Goal: Task Accomplishment & Management: Use online tool/utility

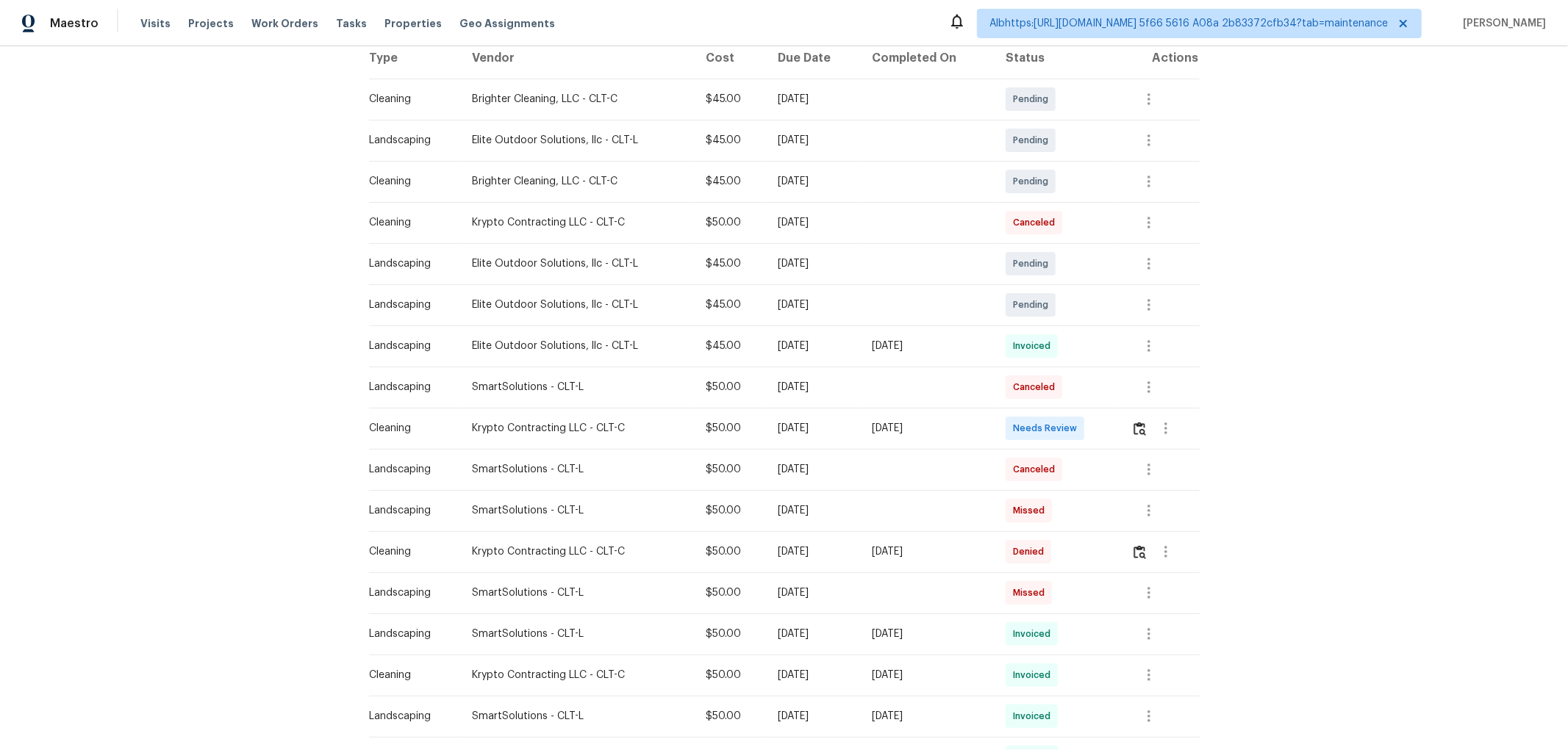
scroll to position [245, 0]
click at [1134, 430] on img "button" at bounding box center [1140, 427] width 13 height 14
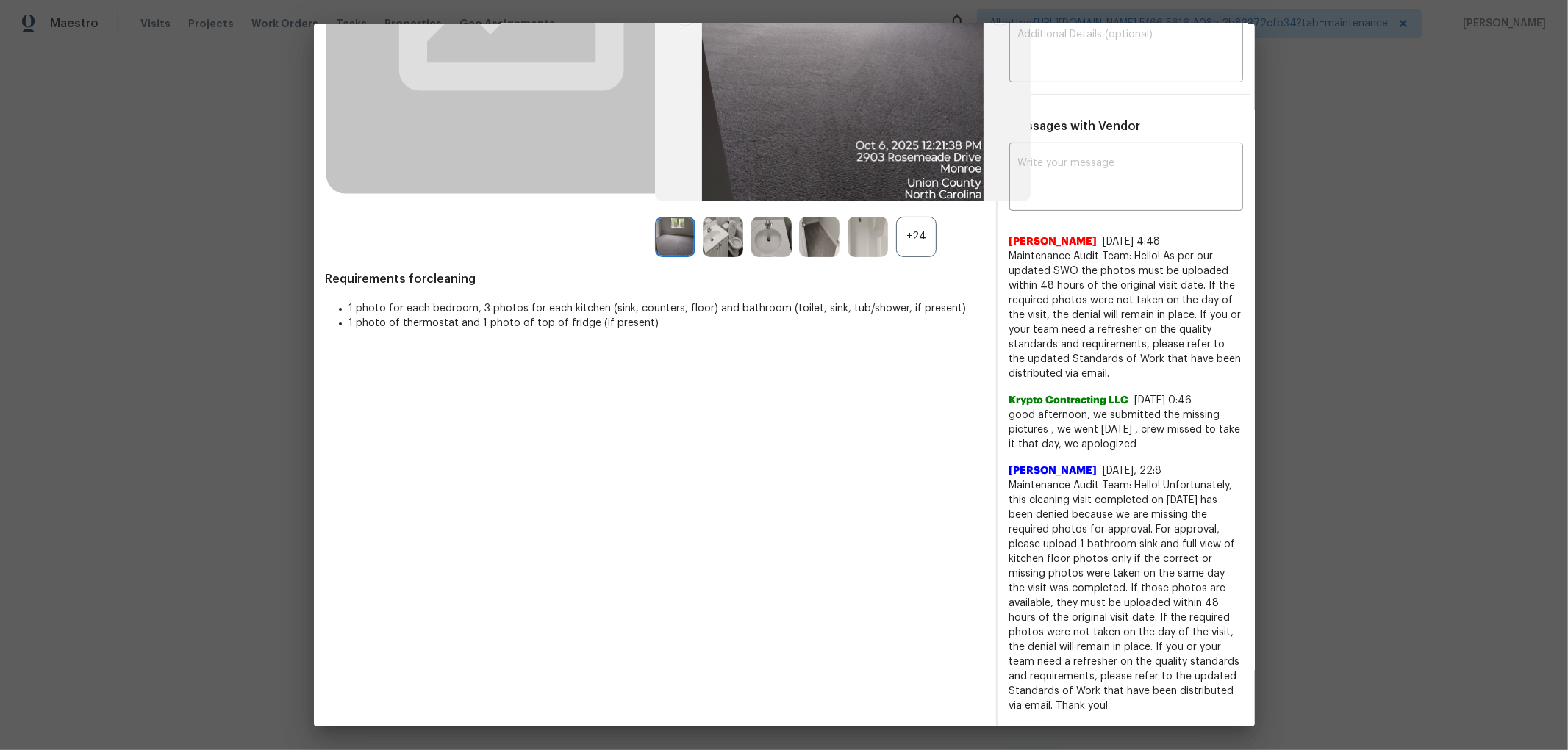
scroll to position [326, 0]
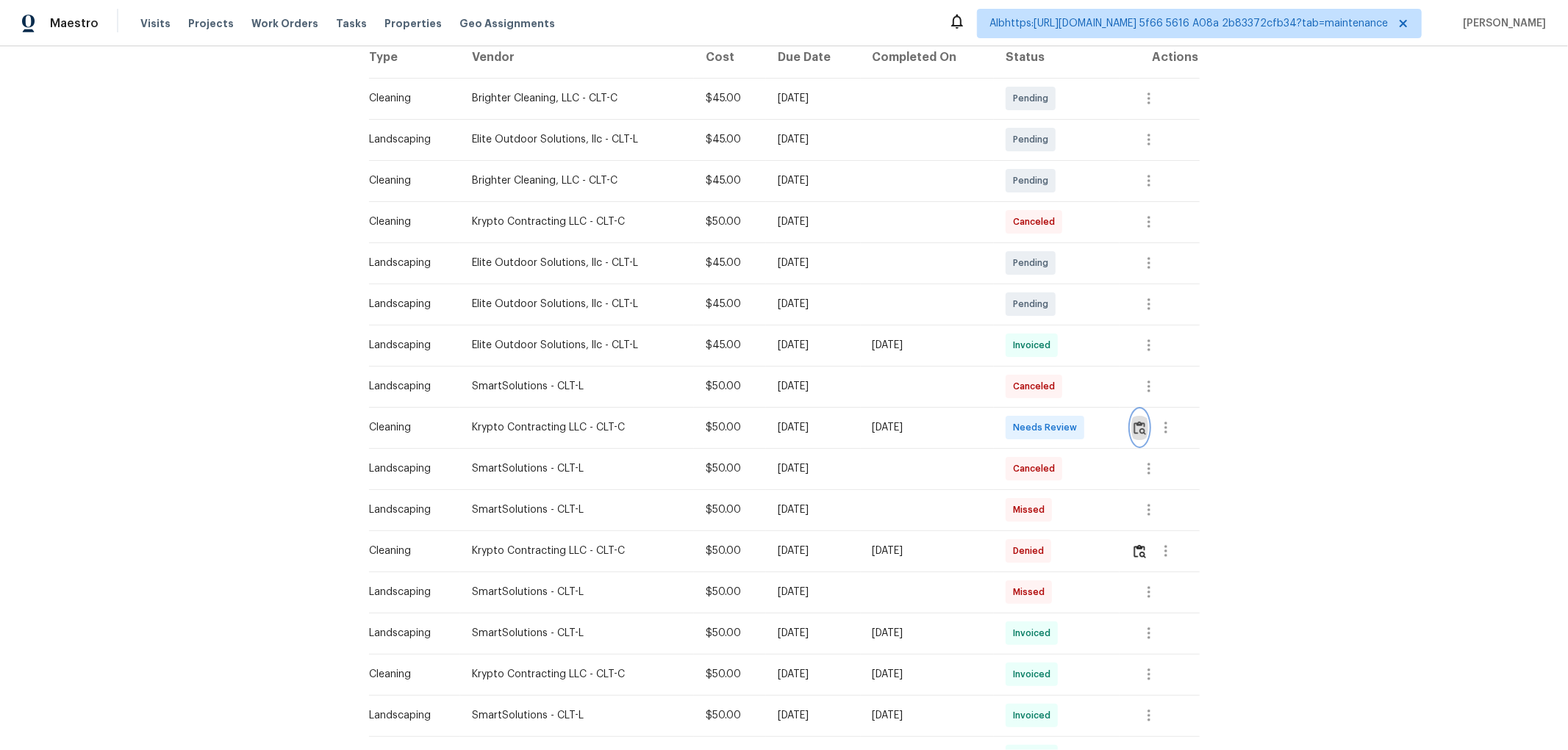
click at [1134, 435] on button "button" at bounding box center [1140, 427] width 17 height 35
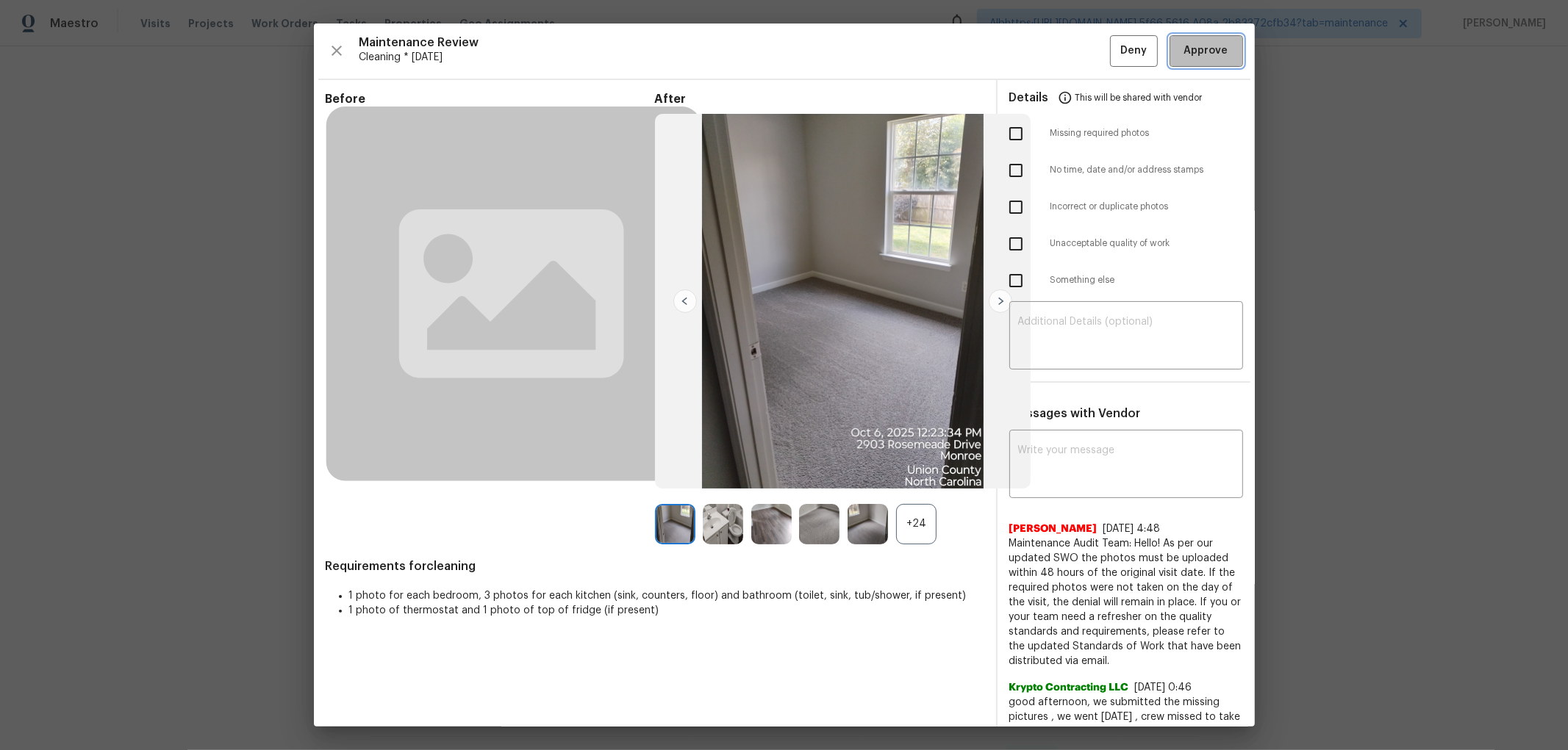
click at [1208, 52] on span "Approve" at bounding box center [1206, 51] width 44 height 19
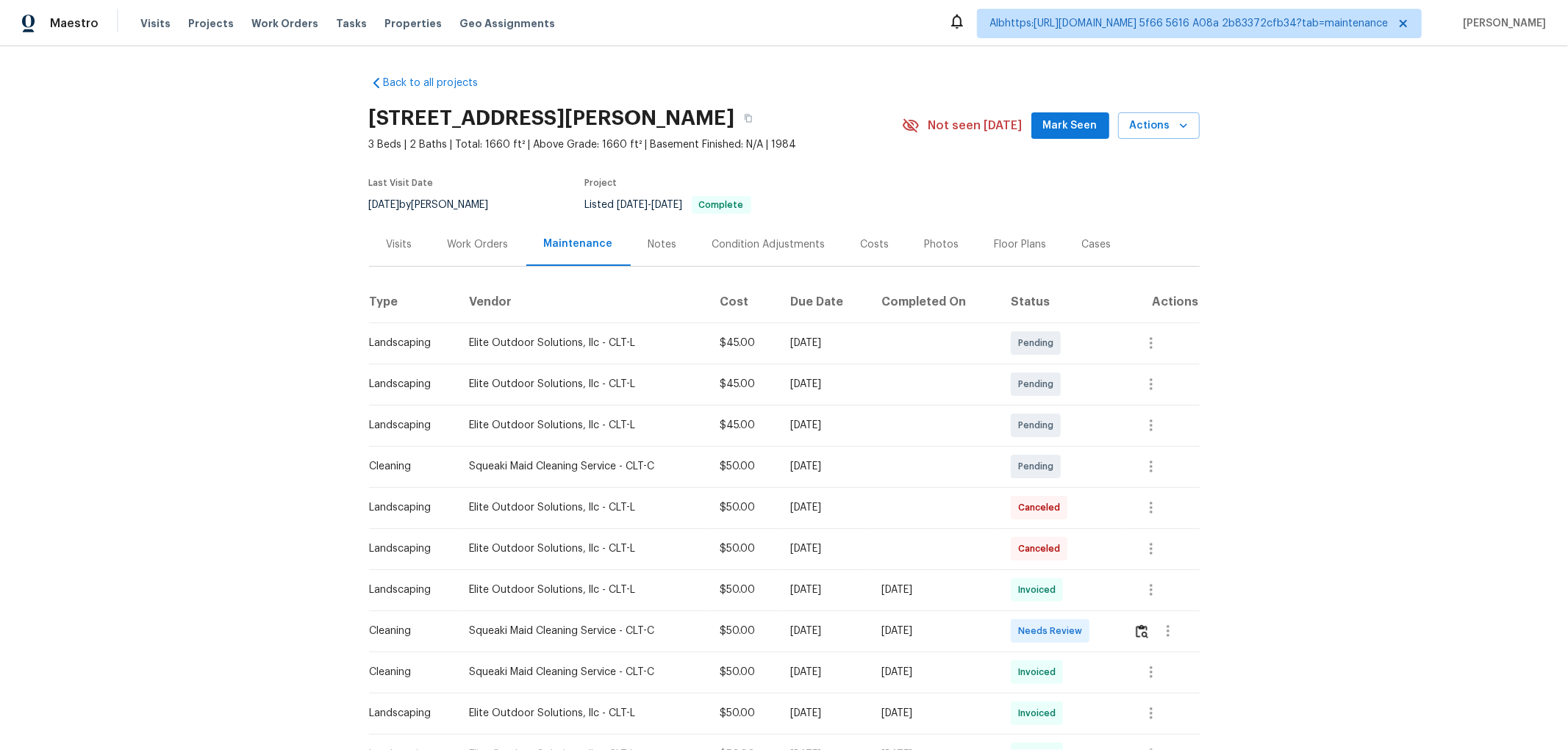
scroll to position [245, 0]
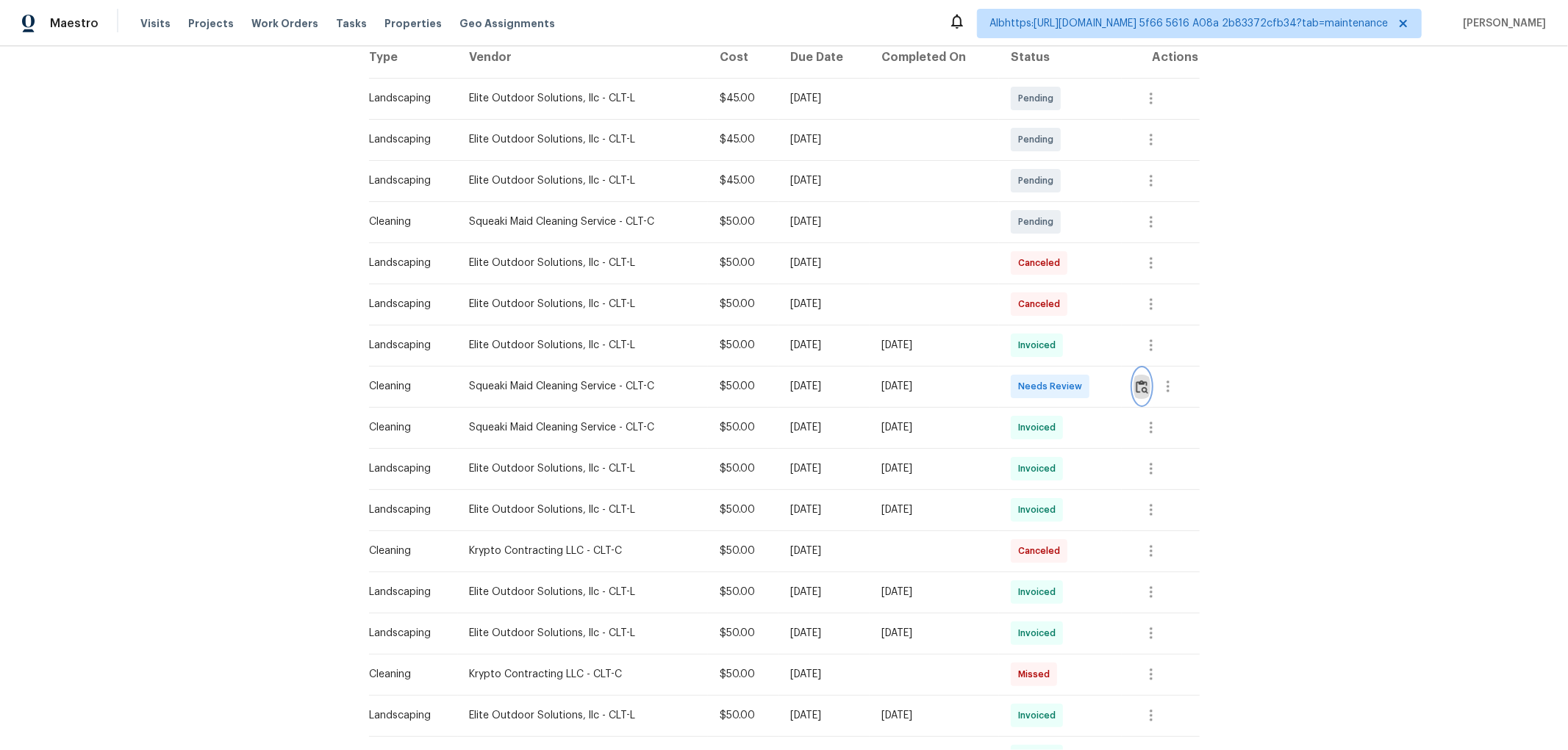
click at [1140, 392] on img "button" at bounding box center [1141, 387] width 13 height 14
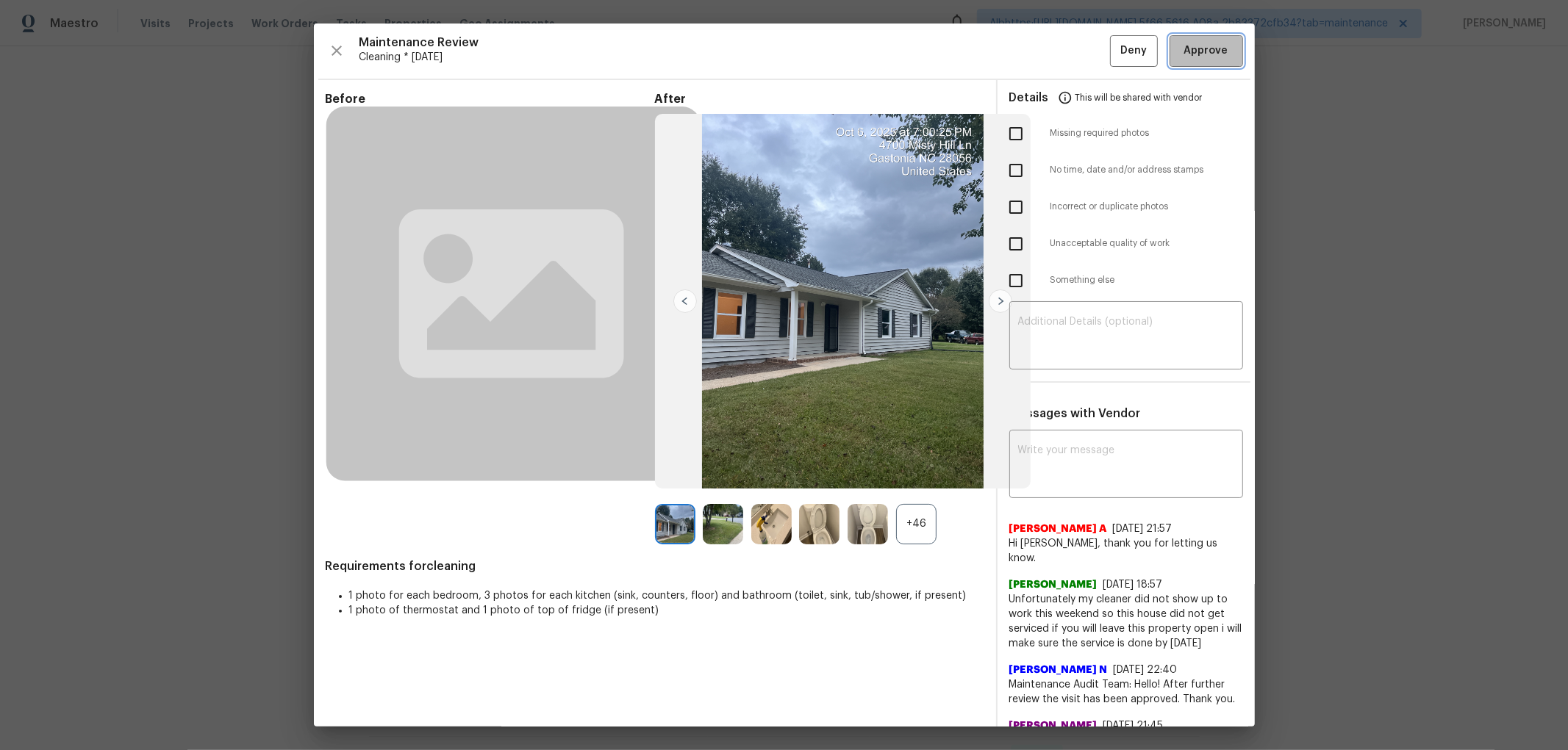
click at [1184, 52] on span "Approve" at bounding box center [1206, 51] width 44 height 19
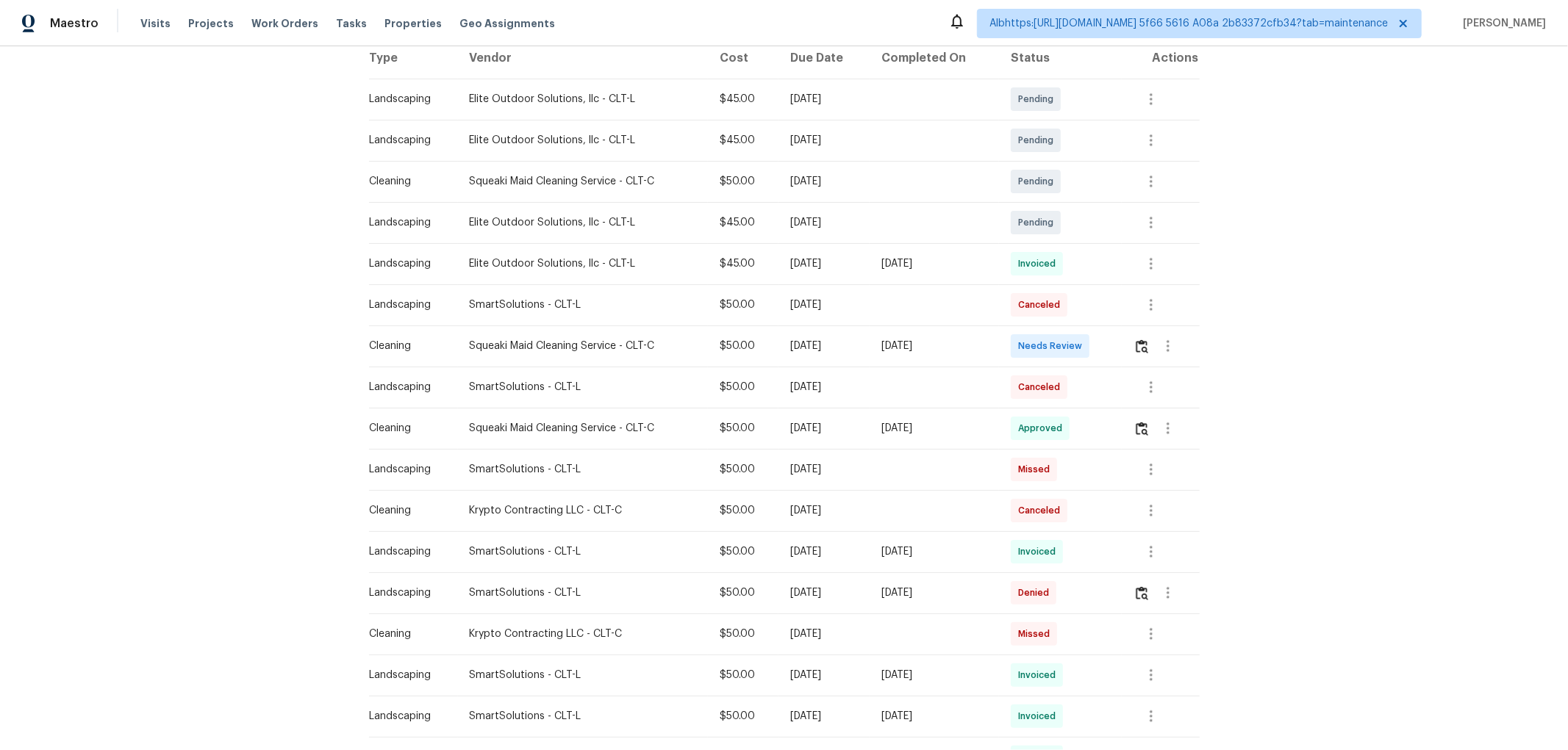
scroll to position [245, 0]
click at [1135, 340] on img "button" at bounding box center [1141, 346] width 13 height 14
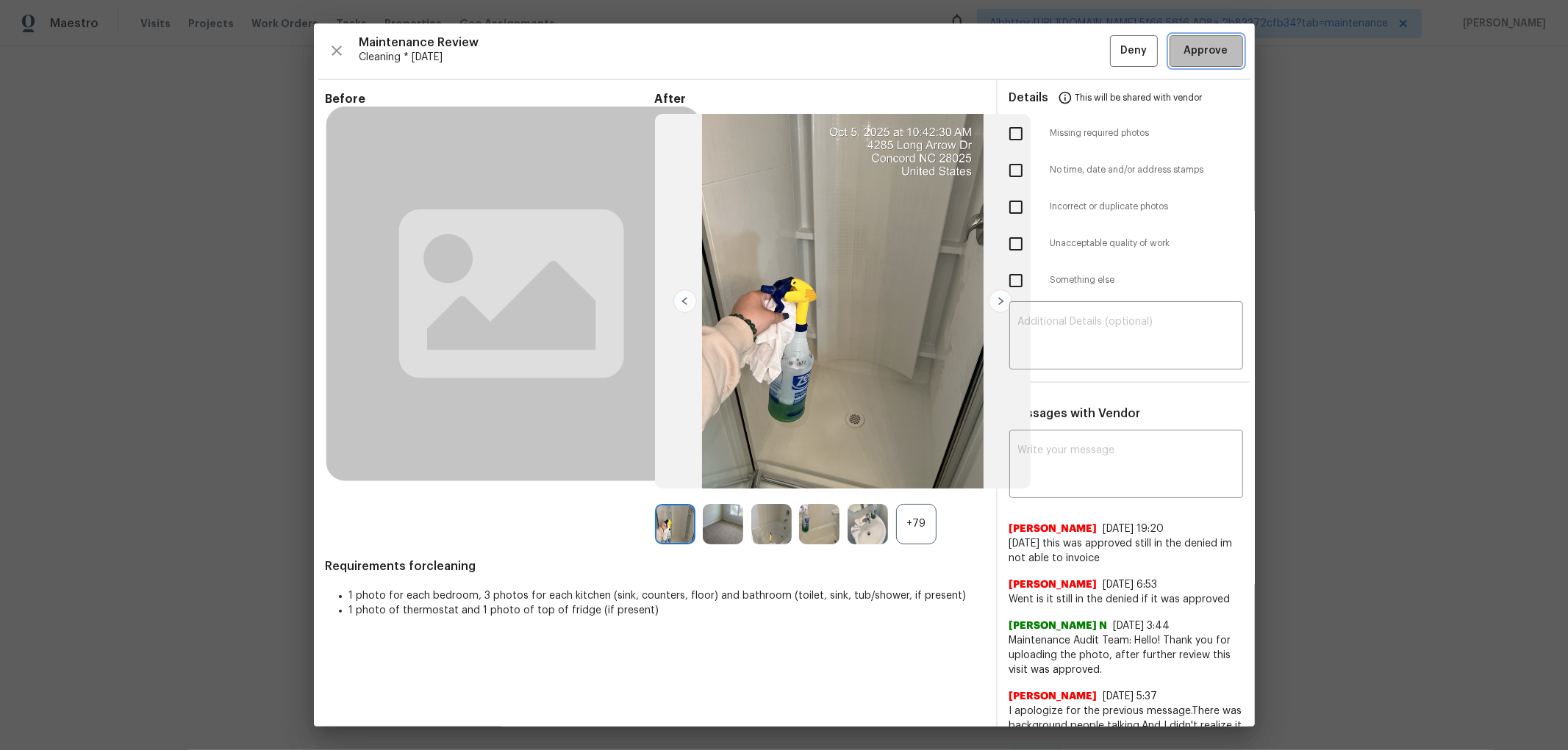
click at [1213, 55] on span "Approve" at bounding box center [1206, 51] width 44 height 19
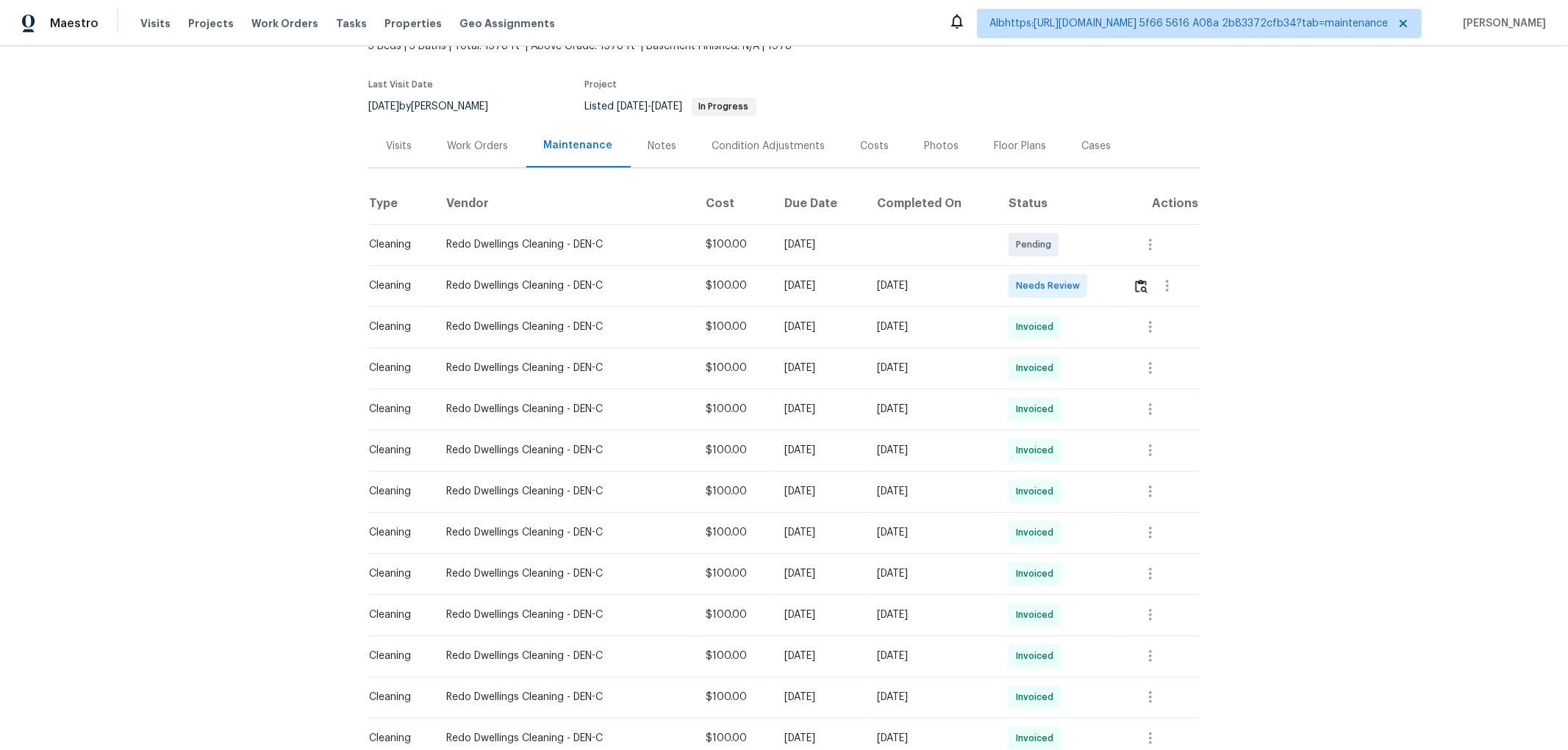
scroll to position [245, 0]
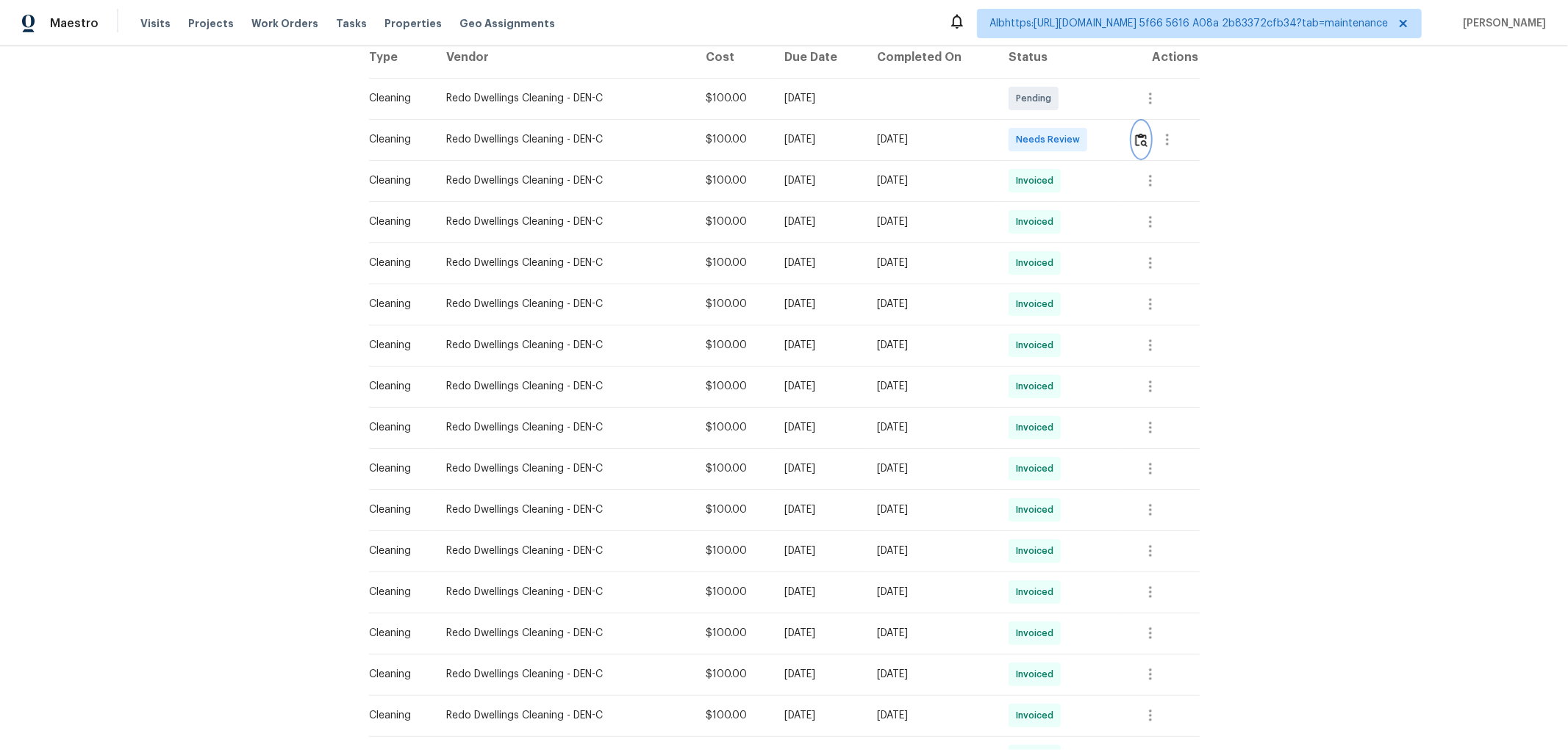
click at [1137, 148] on button "button" at bounding box center [1141, 139] width 17 height 35
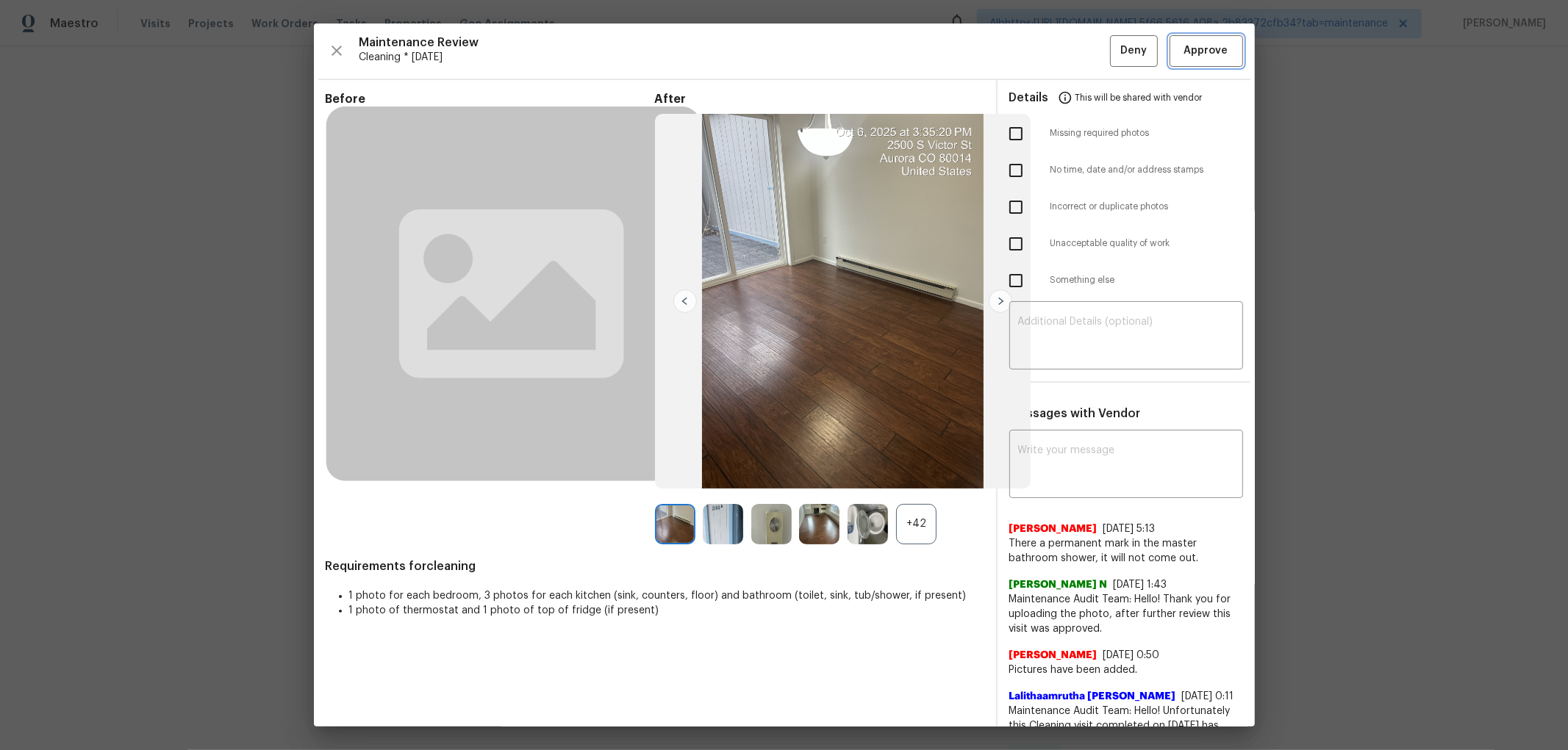
click at [1210, 57] on span "Approve" at bounding box center [1206, 51] width 44 height 19
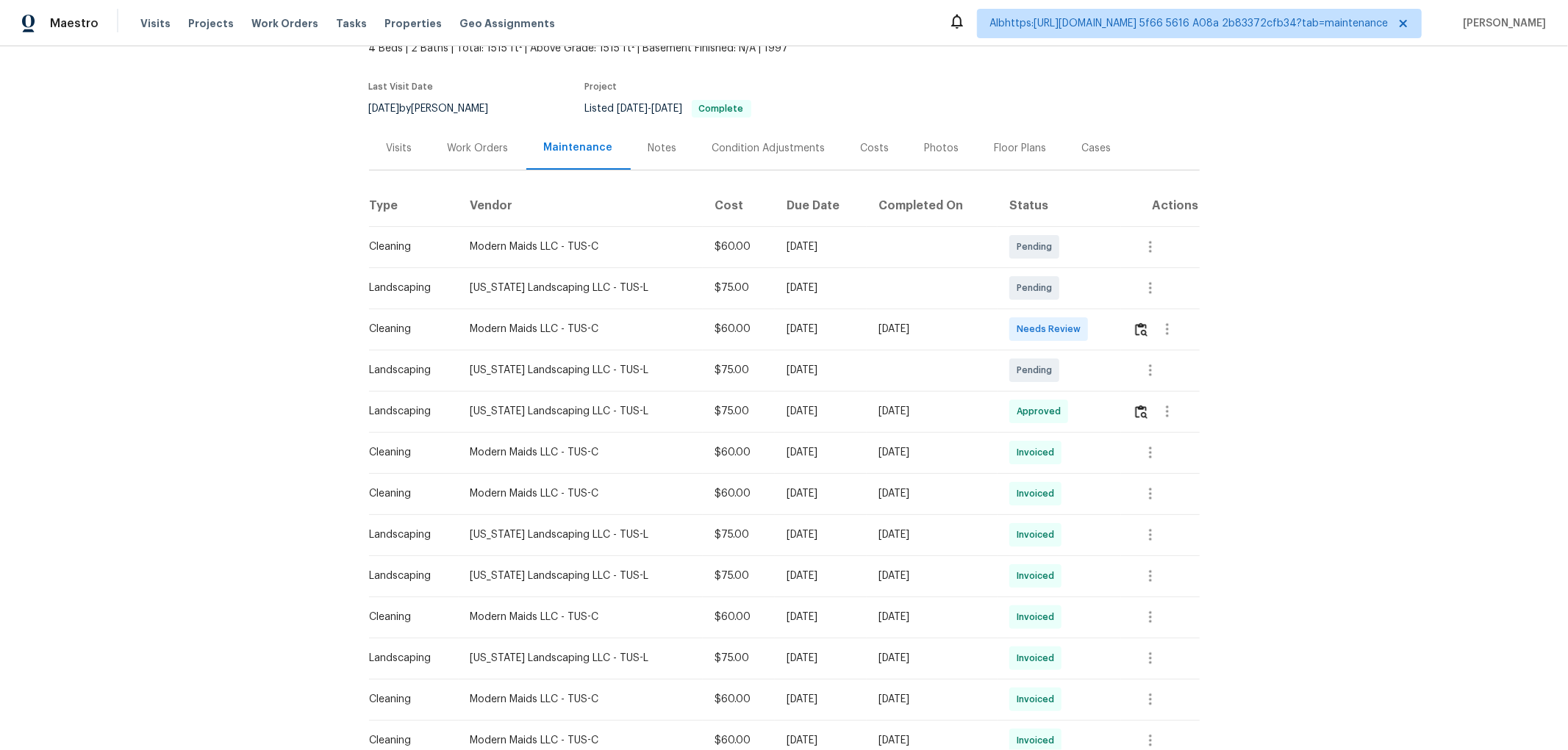
scroll to position [245, 0]
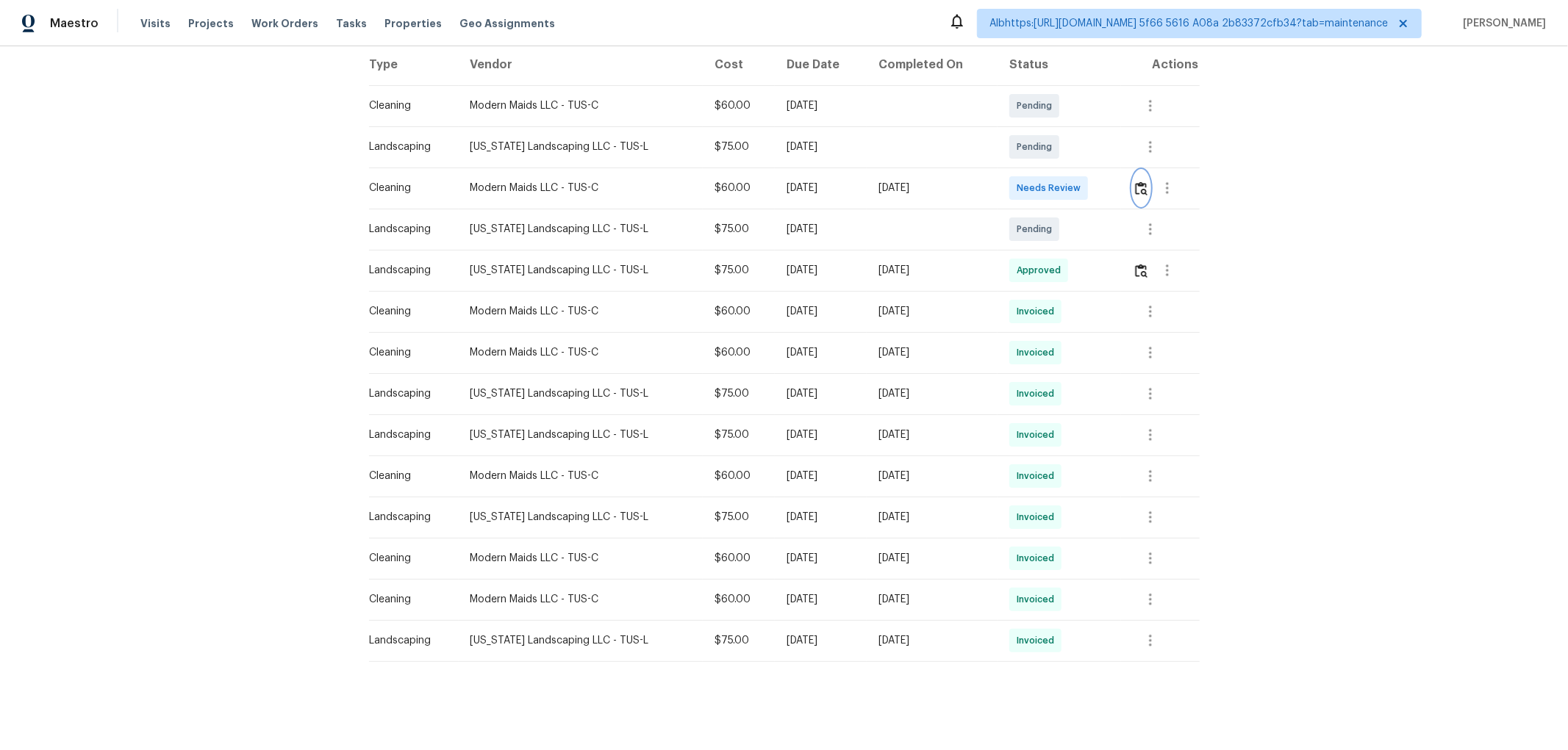
click at [1137, 182] on img "button" at bounding box center [1140, 189] width 13 height 14
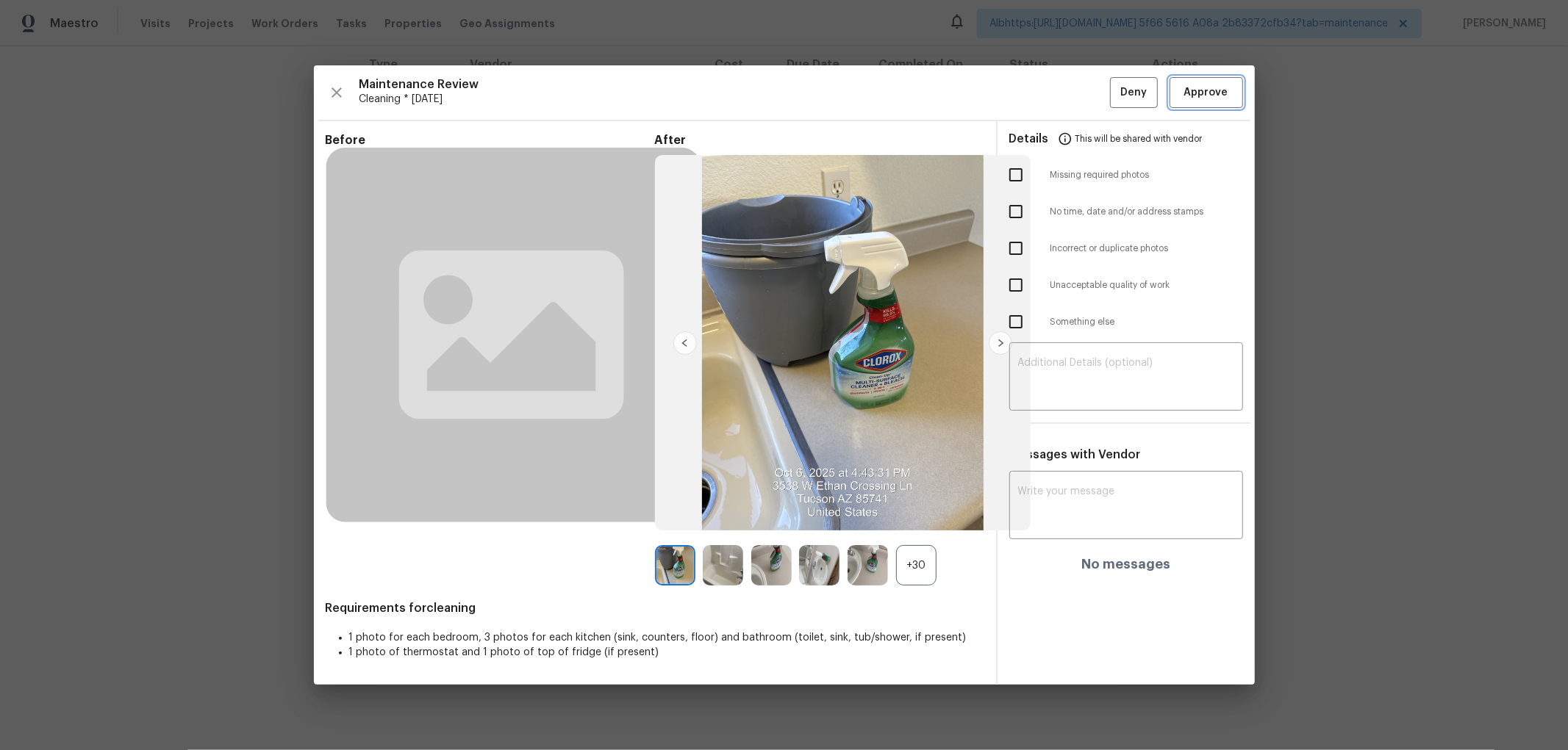
click at [1210, 92] on span "Approve" at bounding box center [1206, 93] width 44 height 19
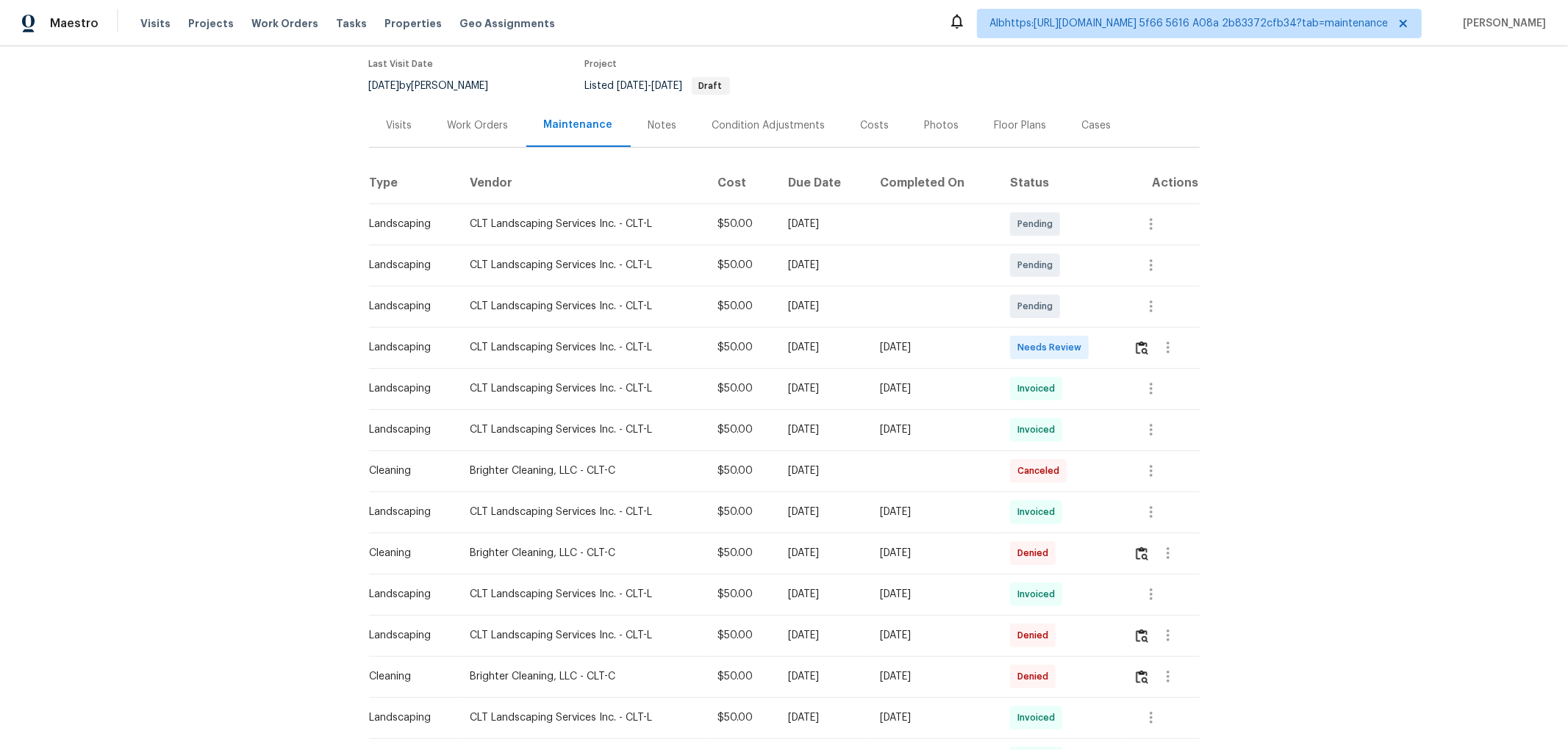
scroll to position [245, 0]
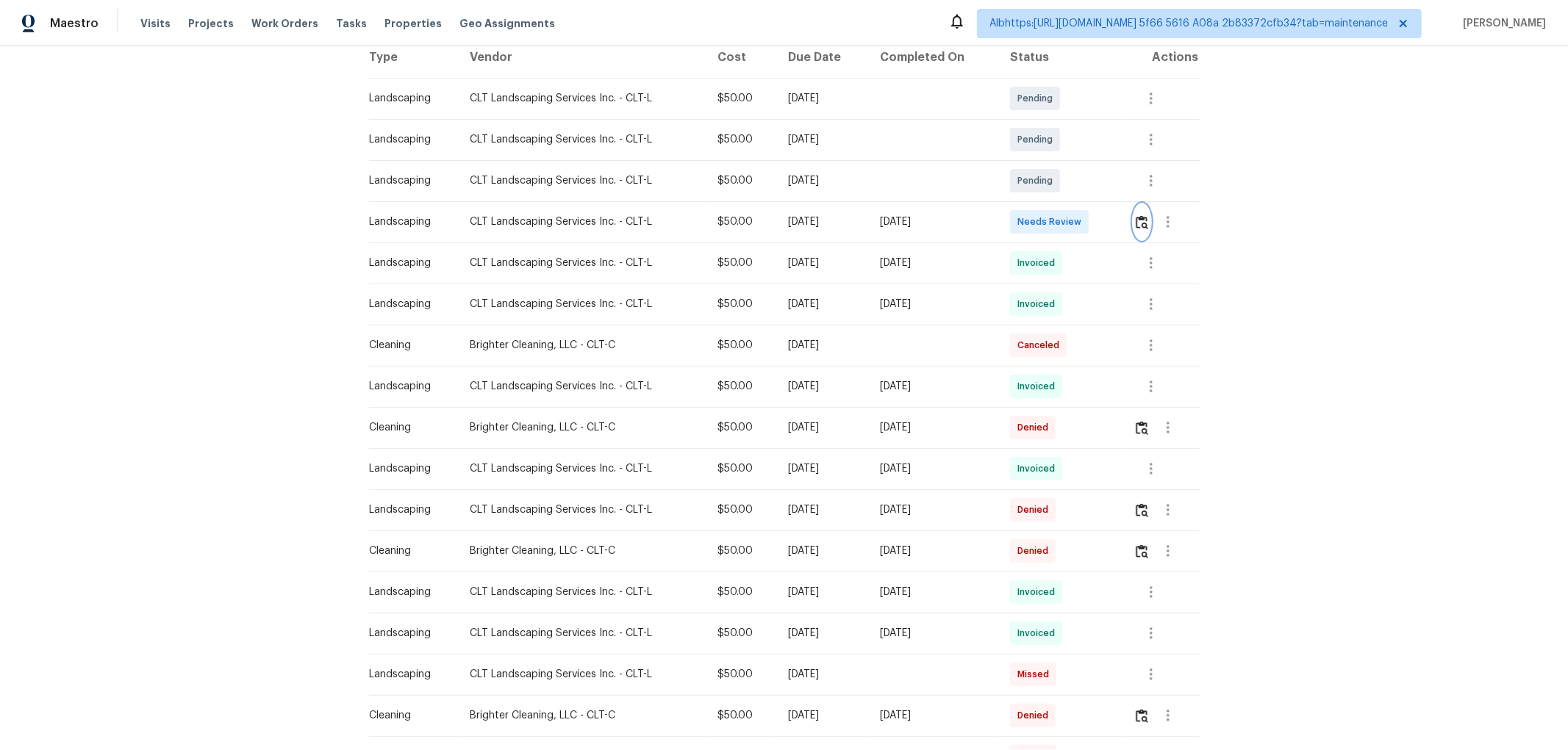
click at [1135, 216] on img "button" at bounding box center [1141, 222] width 13 height 14
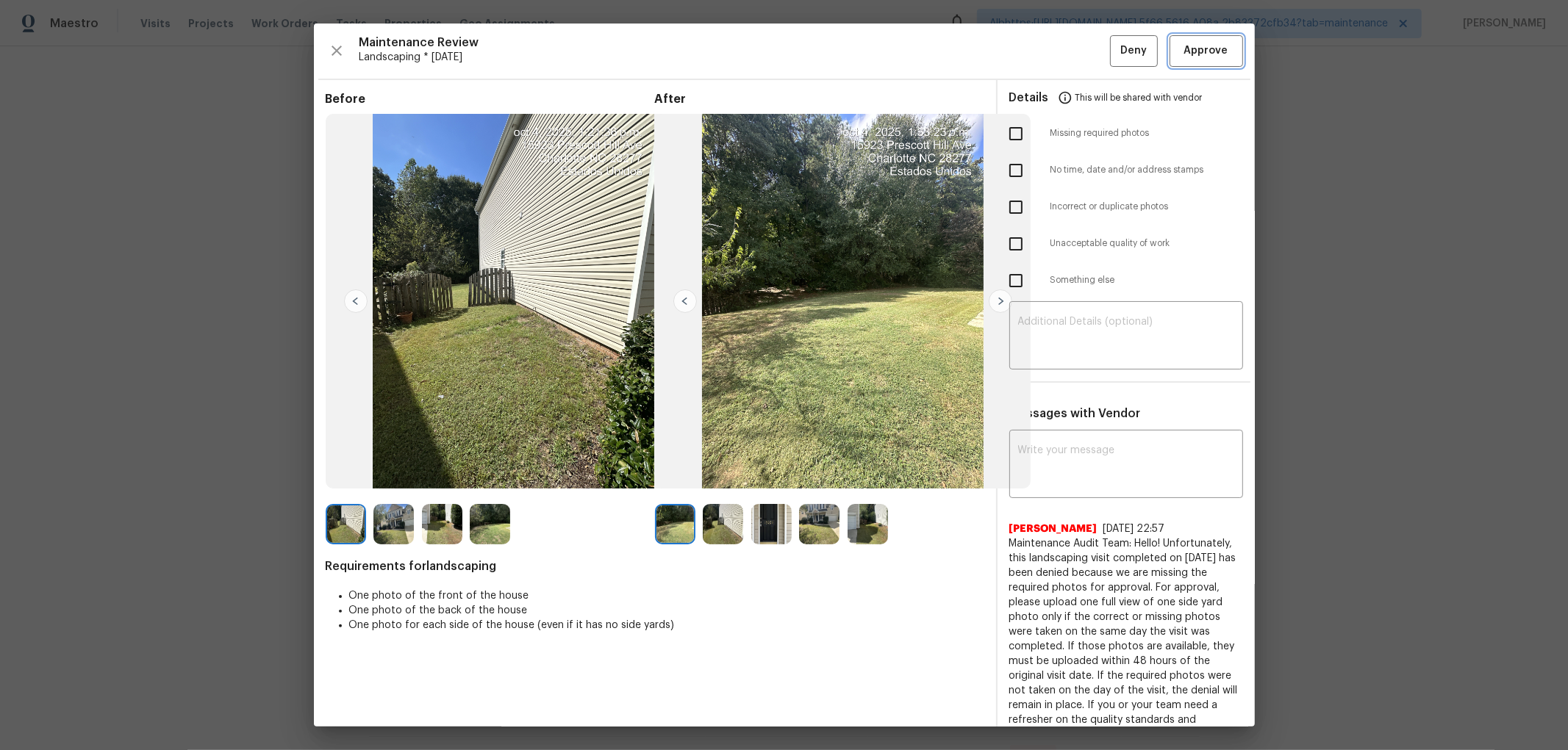
click at [1207, 51] on span "Approve" at bounding box center [1206, 51] width 44 height 19
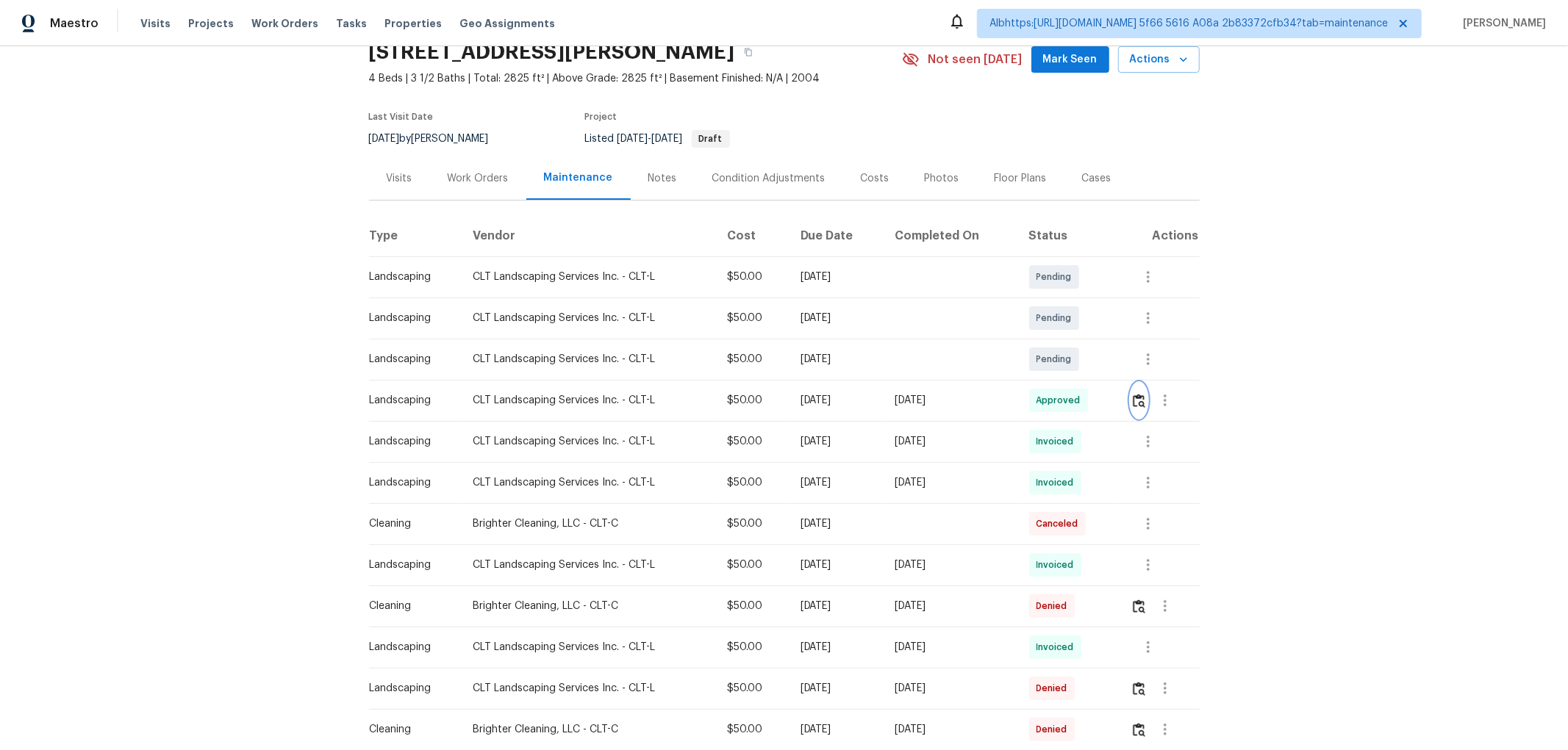
scroll to position [0, 0]
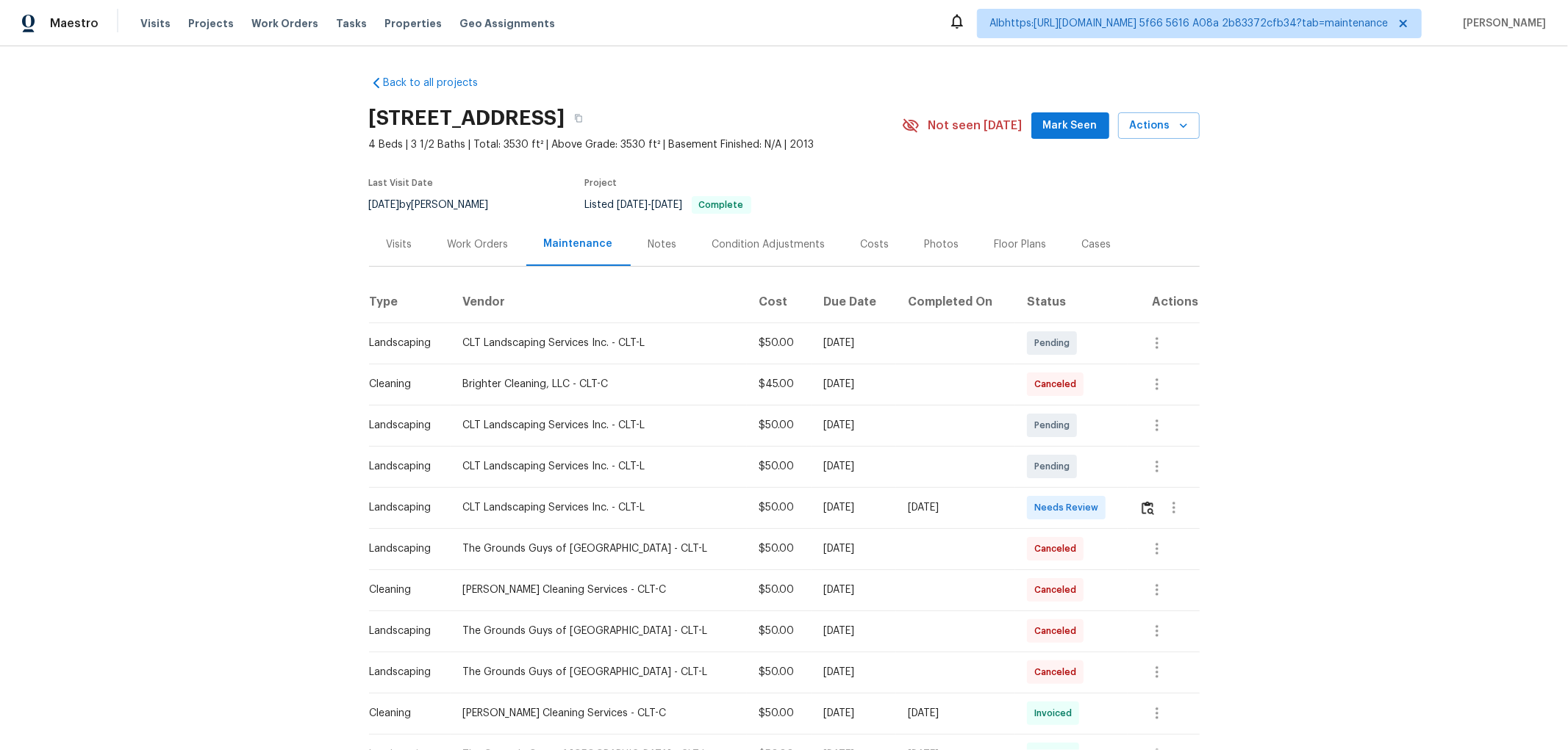
click at [1129, 490] on td at bounding box center [1163, 508] width 72 height 41
click at [1145, 509] on img "button" at bounding box center [1147, 508] width 13 height 14
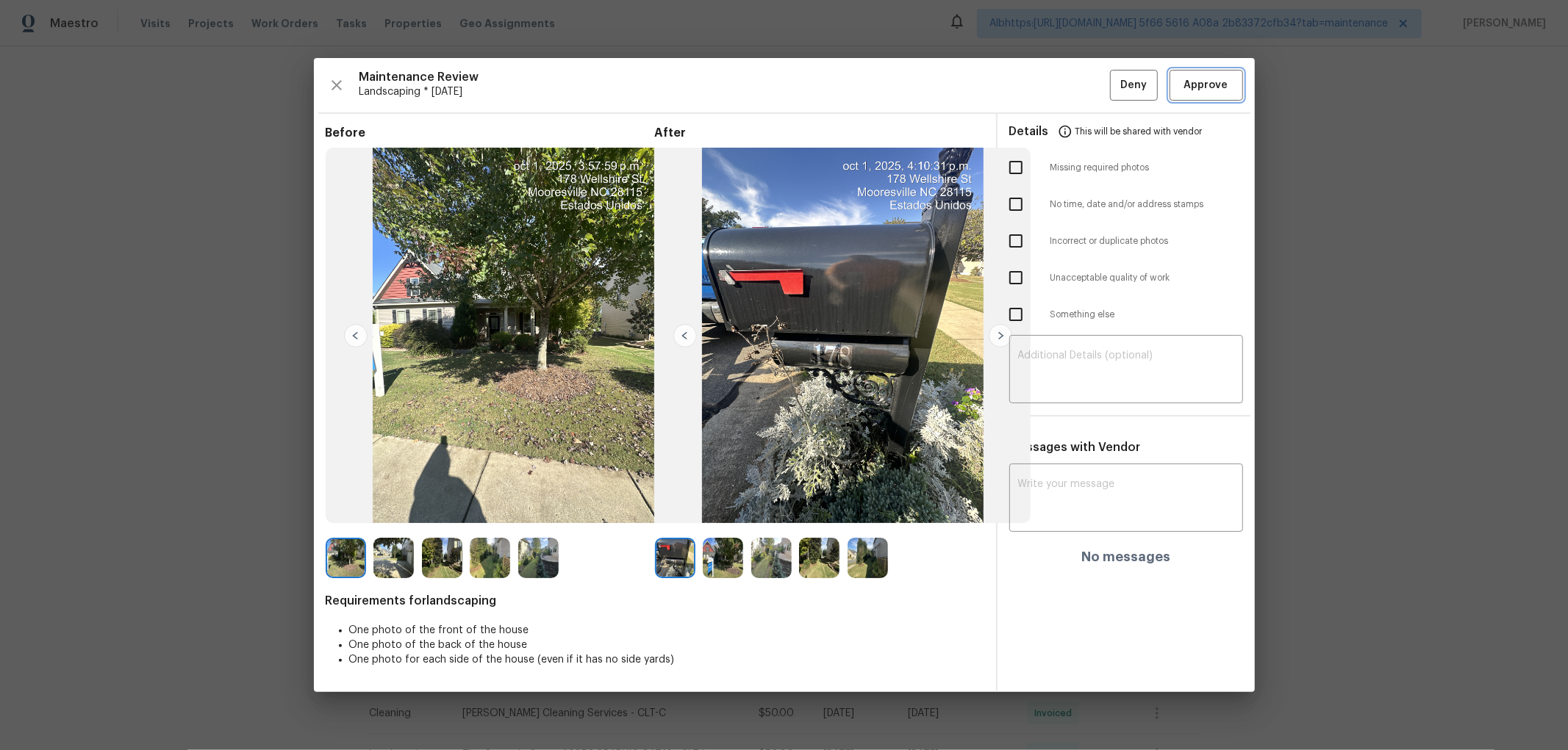
click at [1221, 99] on button "Approve" at bounding box center [1206, 85] width 73 height 32
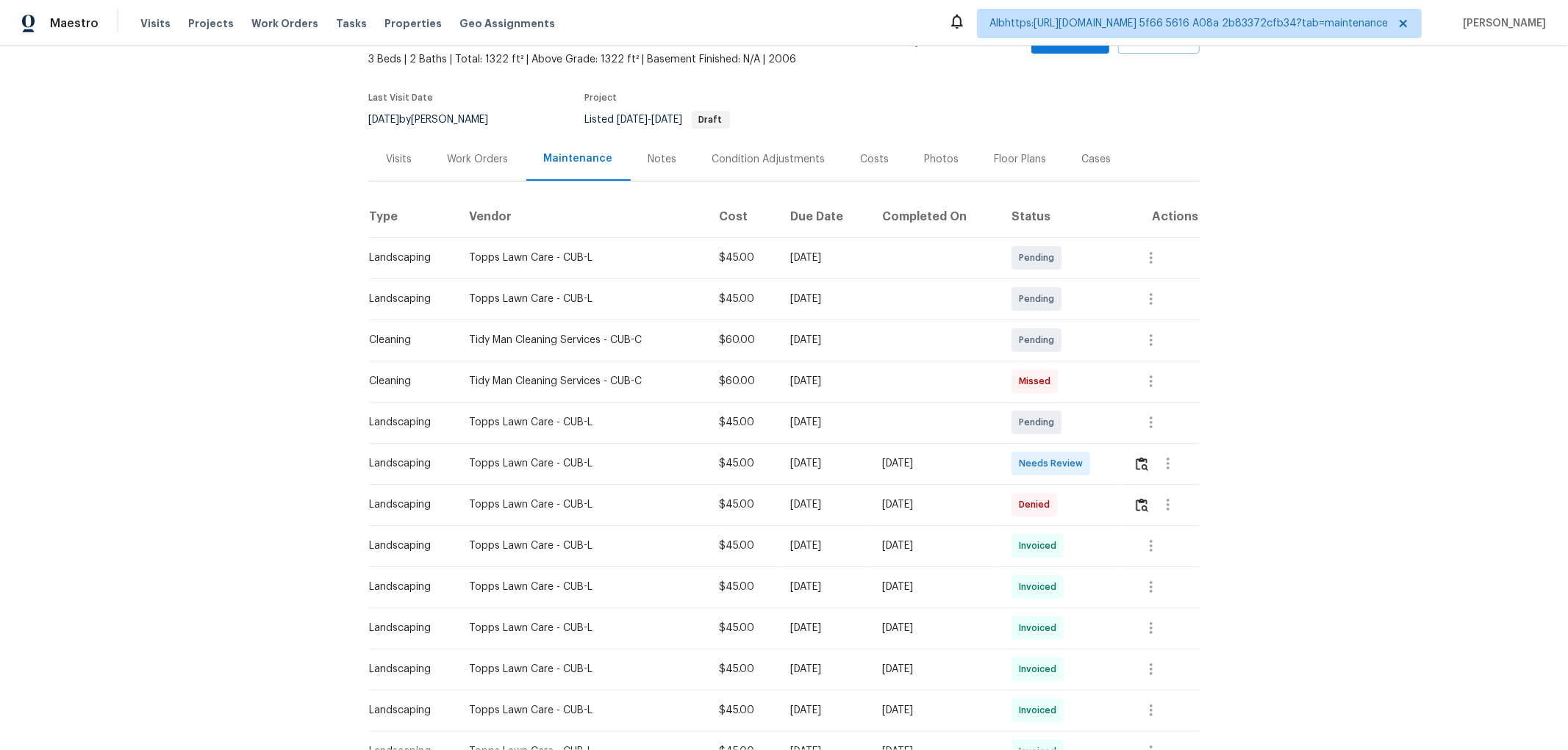
scroll to position [245, 0]
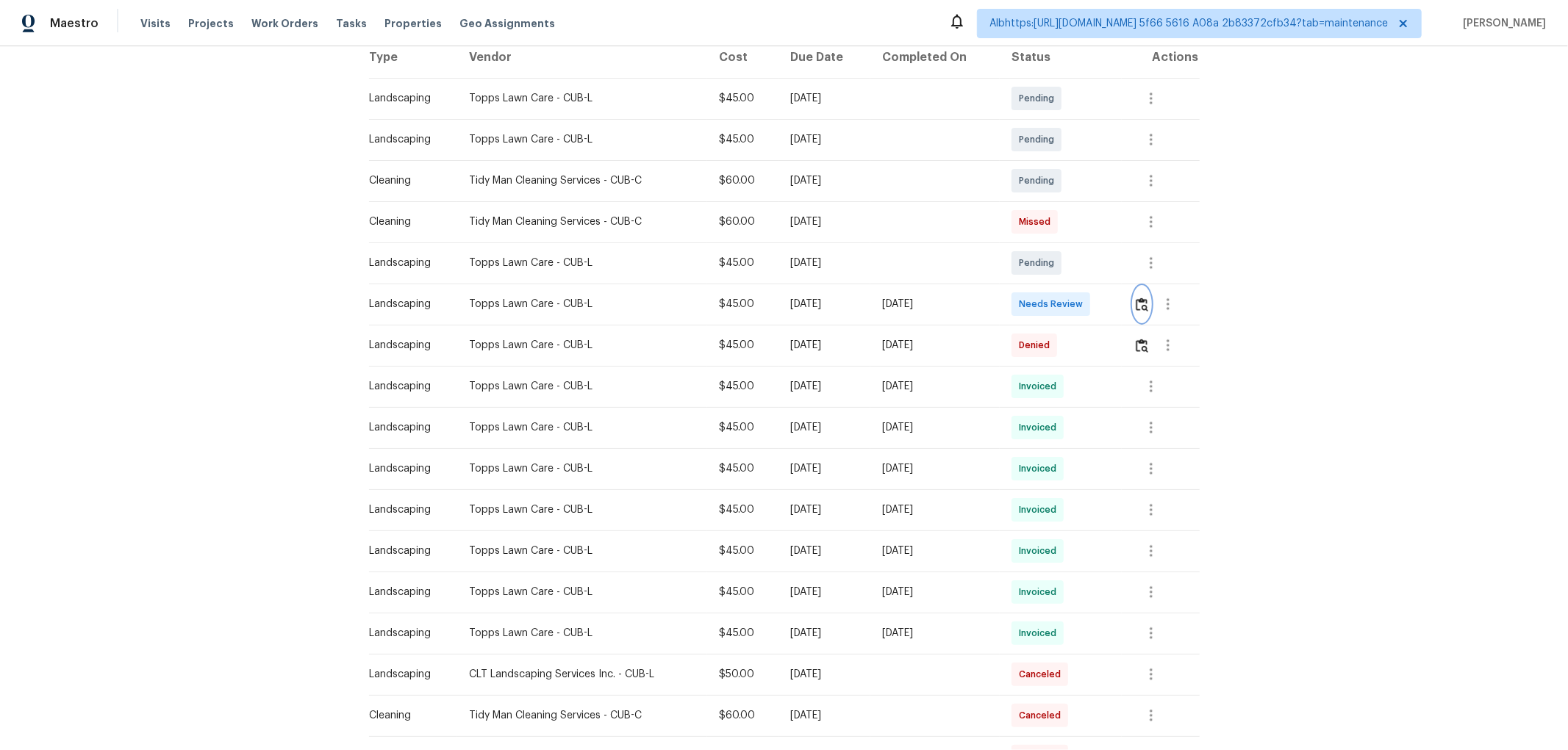
click at [1135, 305] on img "button" at bounding box center [1141, 305] width 13 height 14
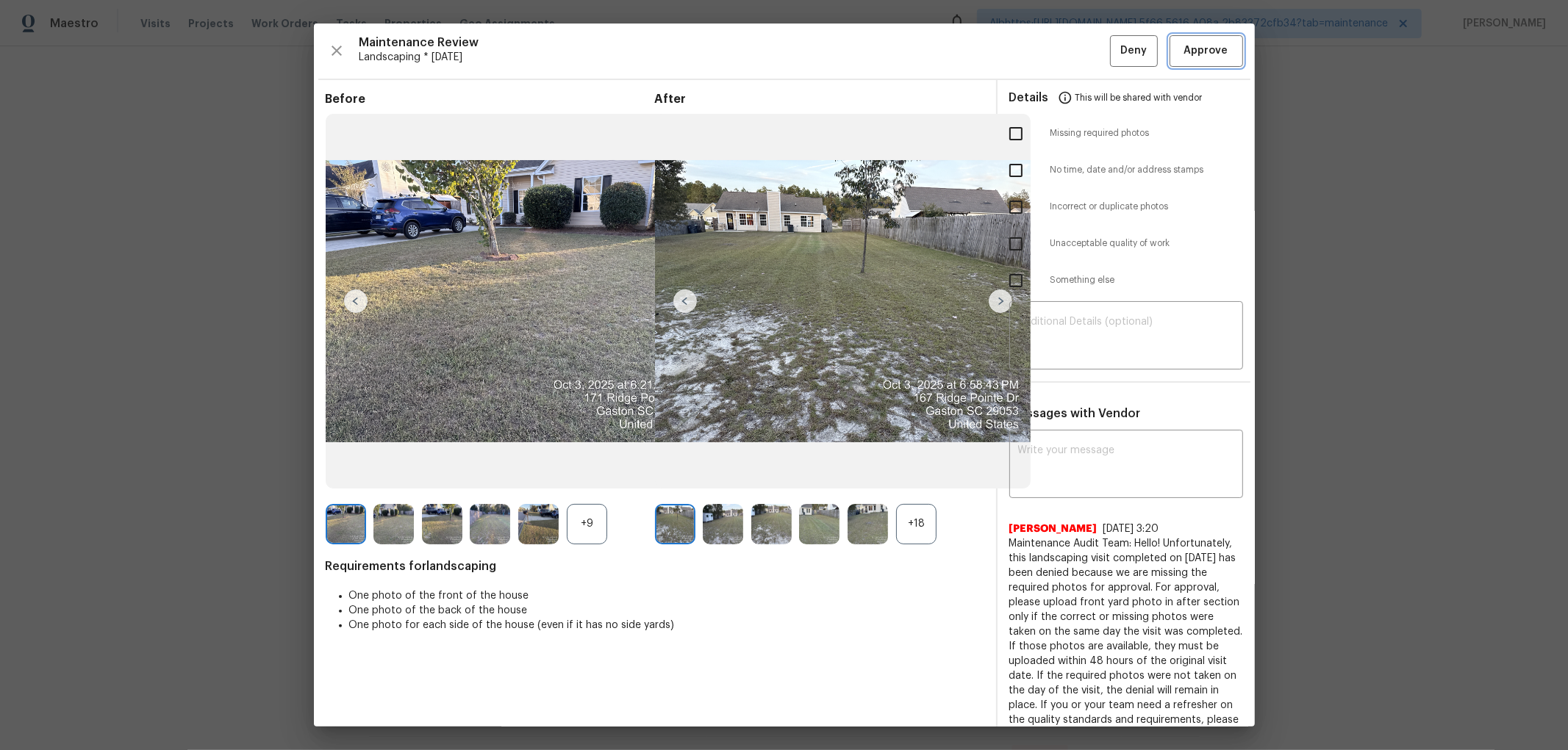
click at [1193, 47] on span "Approve" at bounding box center [1206, 51] width 44 height 19
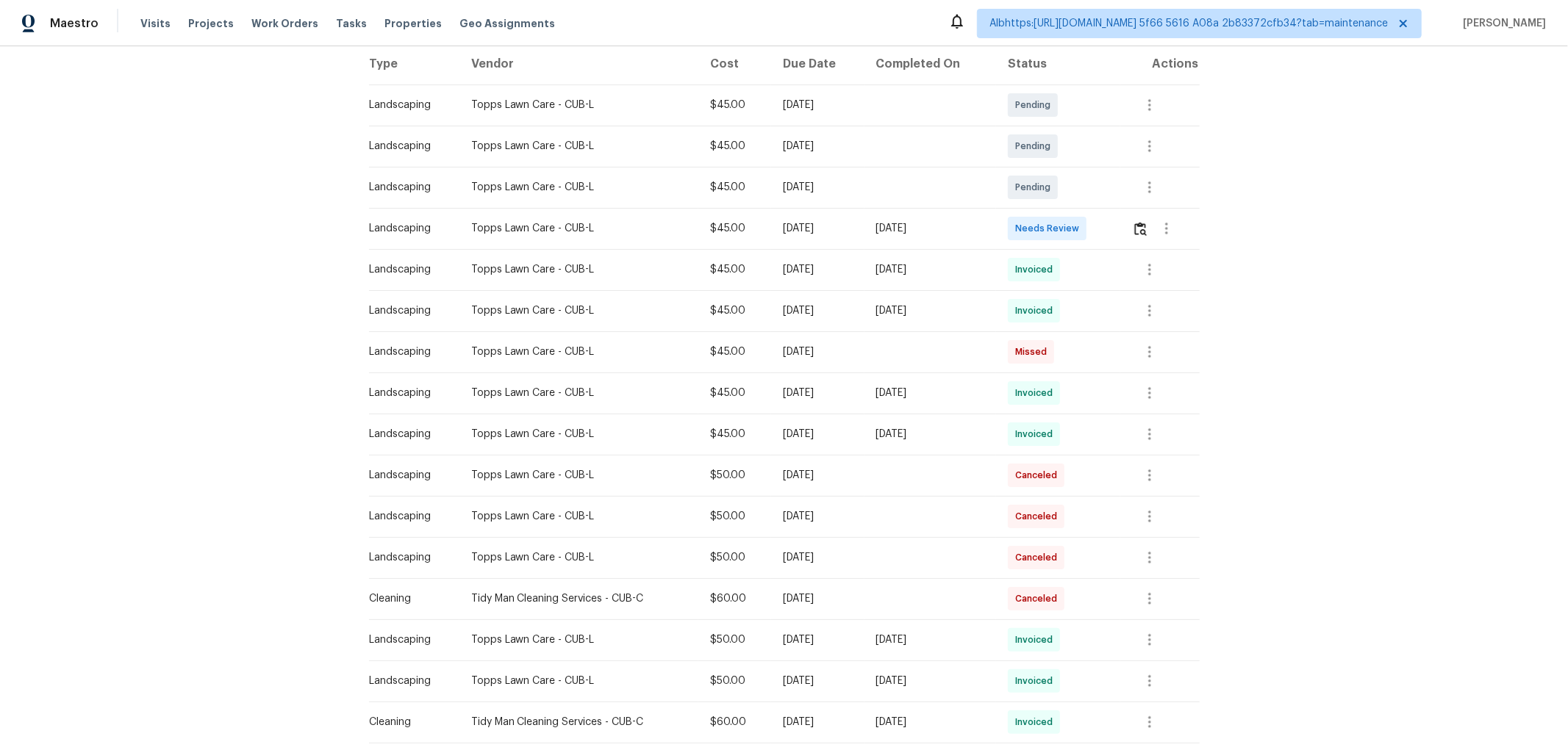
scroll to position [245, 0]
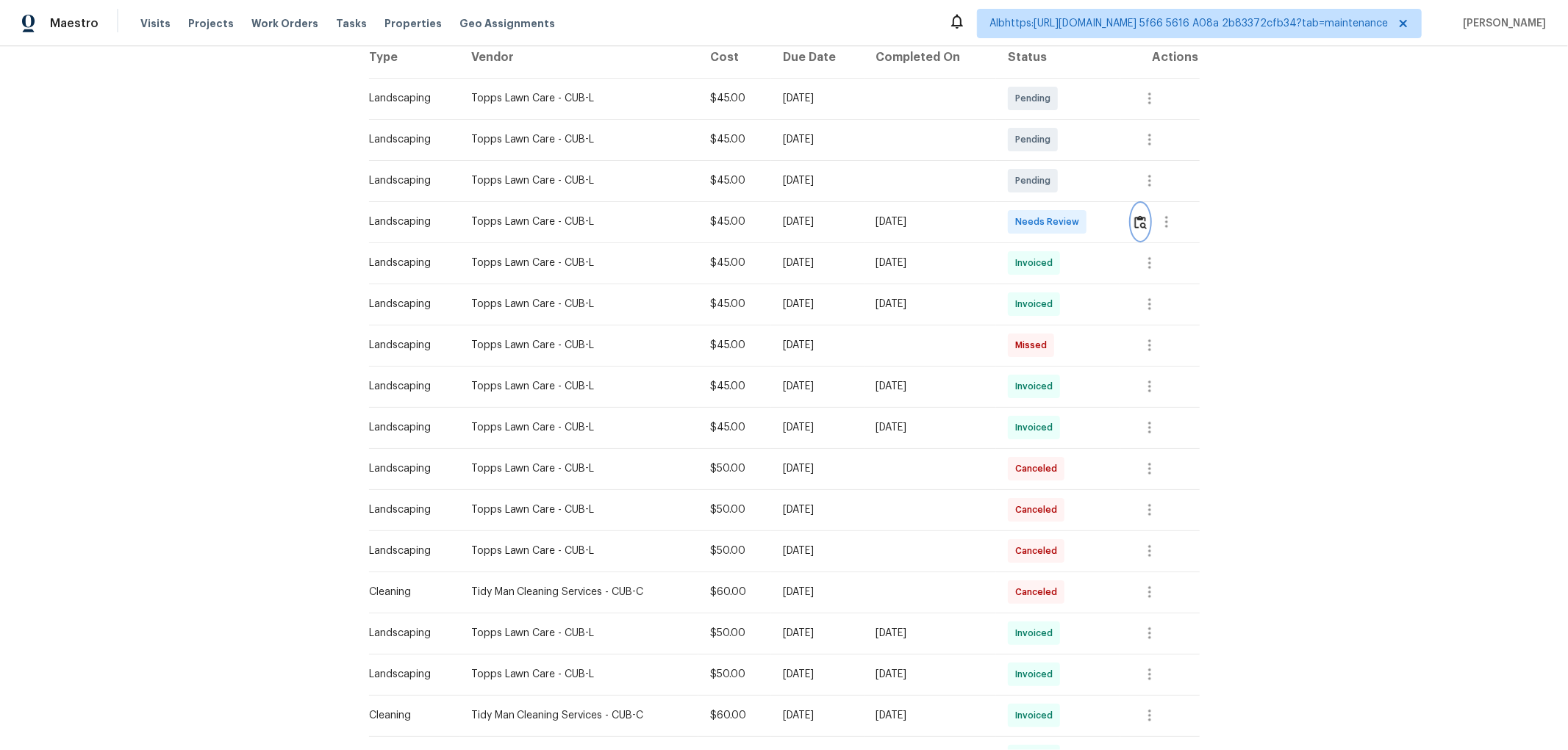
click at [1134, 219] on img "button" at bounding box center [1140, 222] width 13 height 14
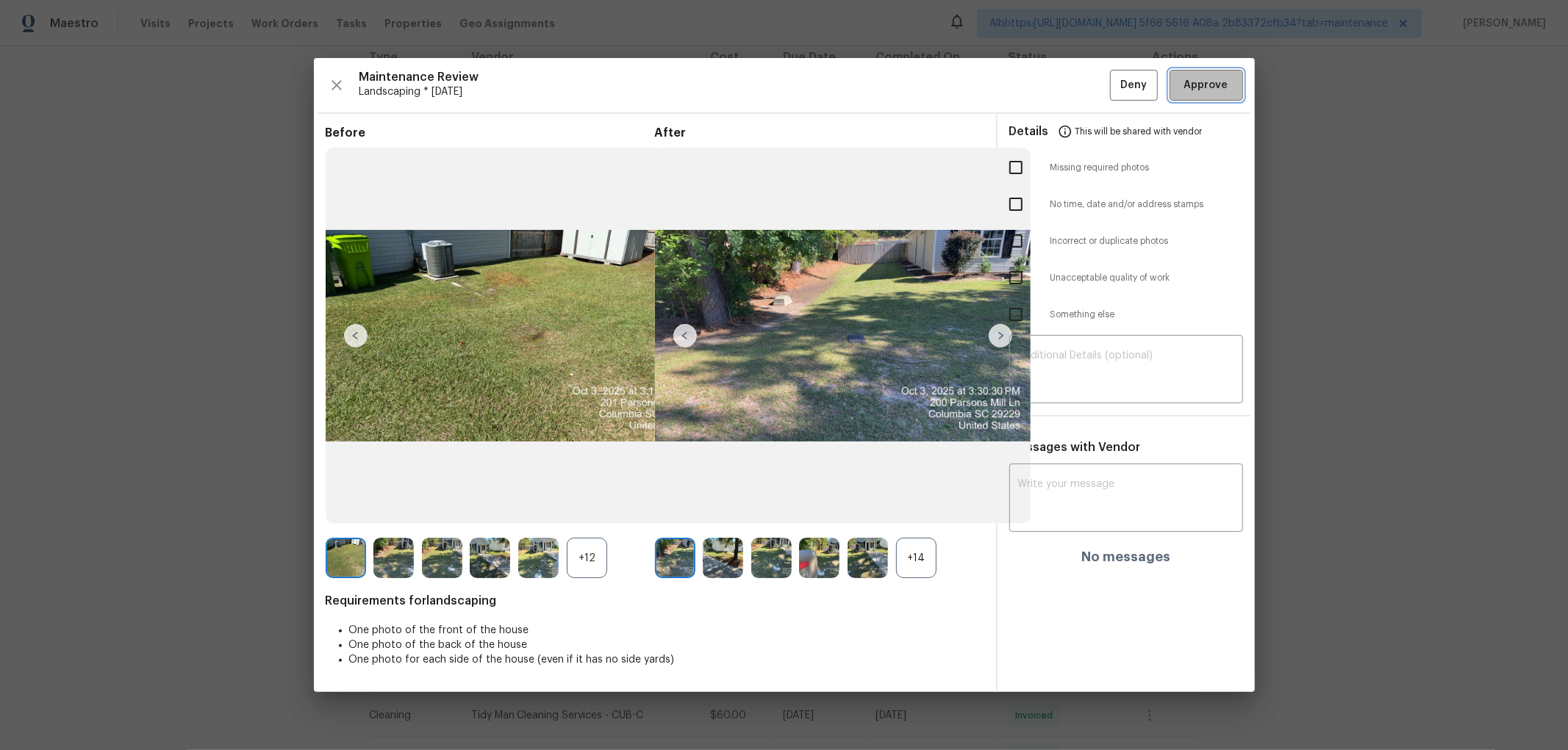
click at [1217, 92] on span "Approve" at bounding box center [1206, 86] width 44 height 19
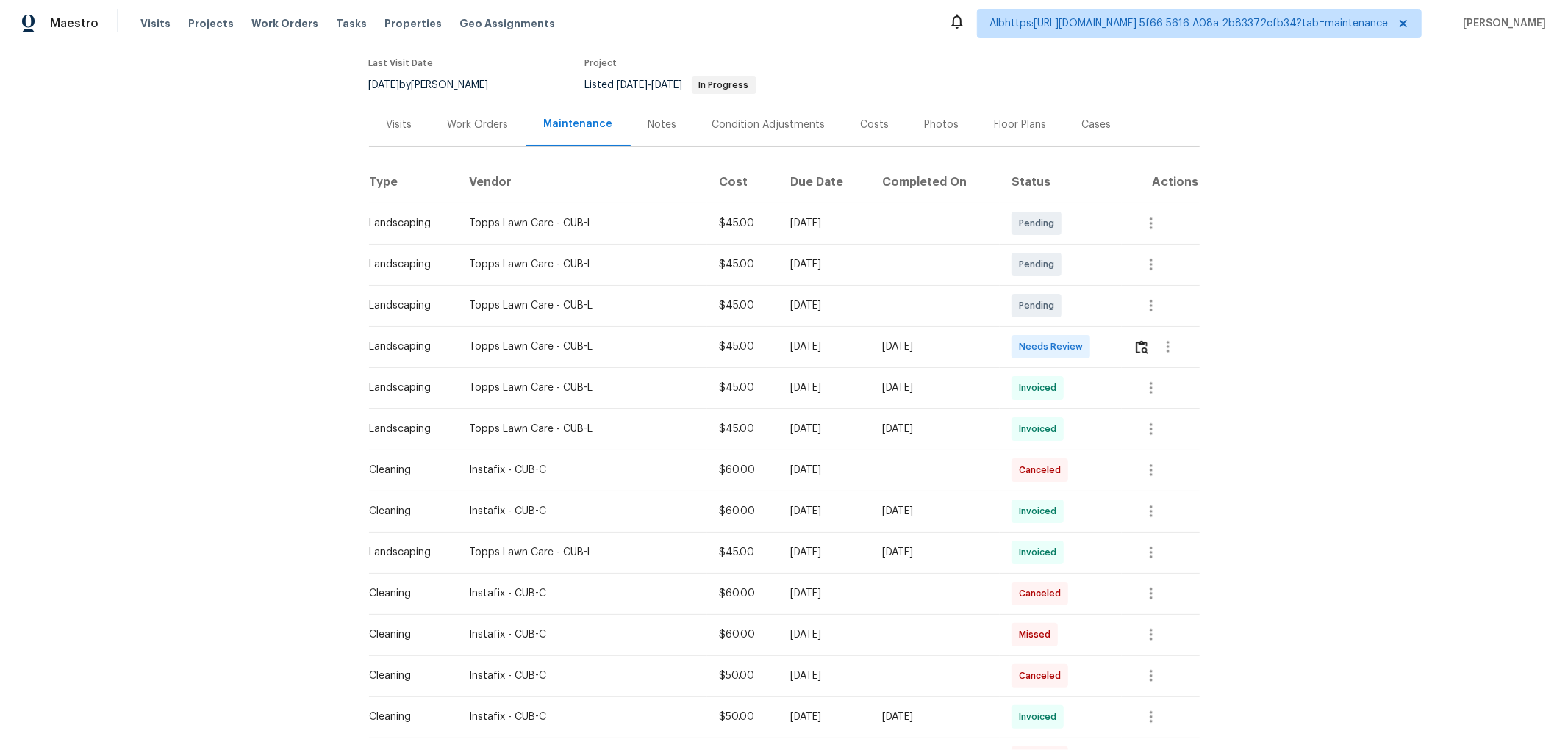
scroll to position [245, 0]
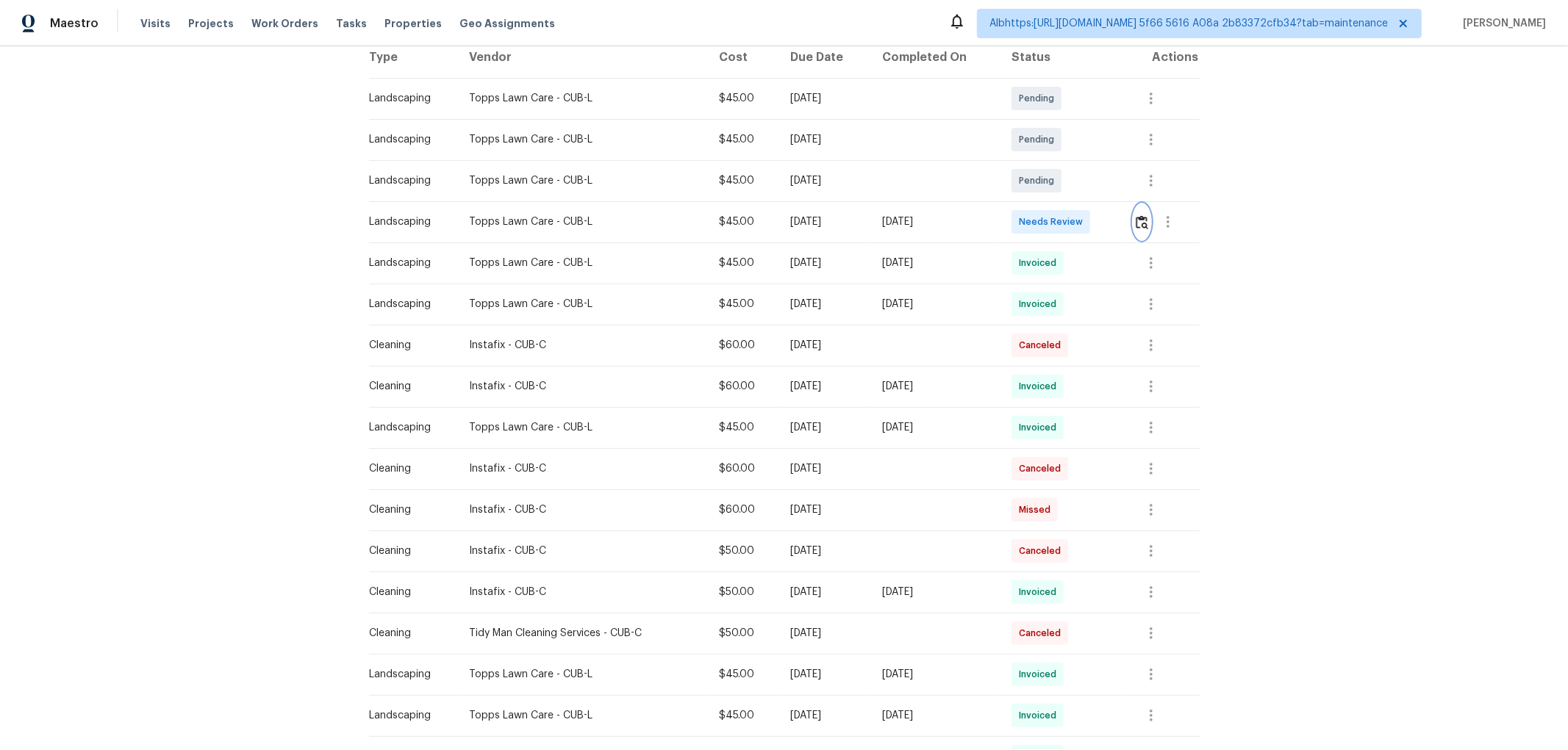
click at [1135, 215] on img "button" at bounding box center [1141, 222] width 13 height 14
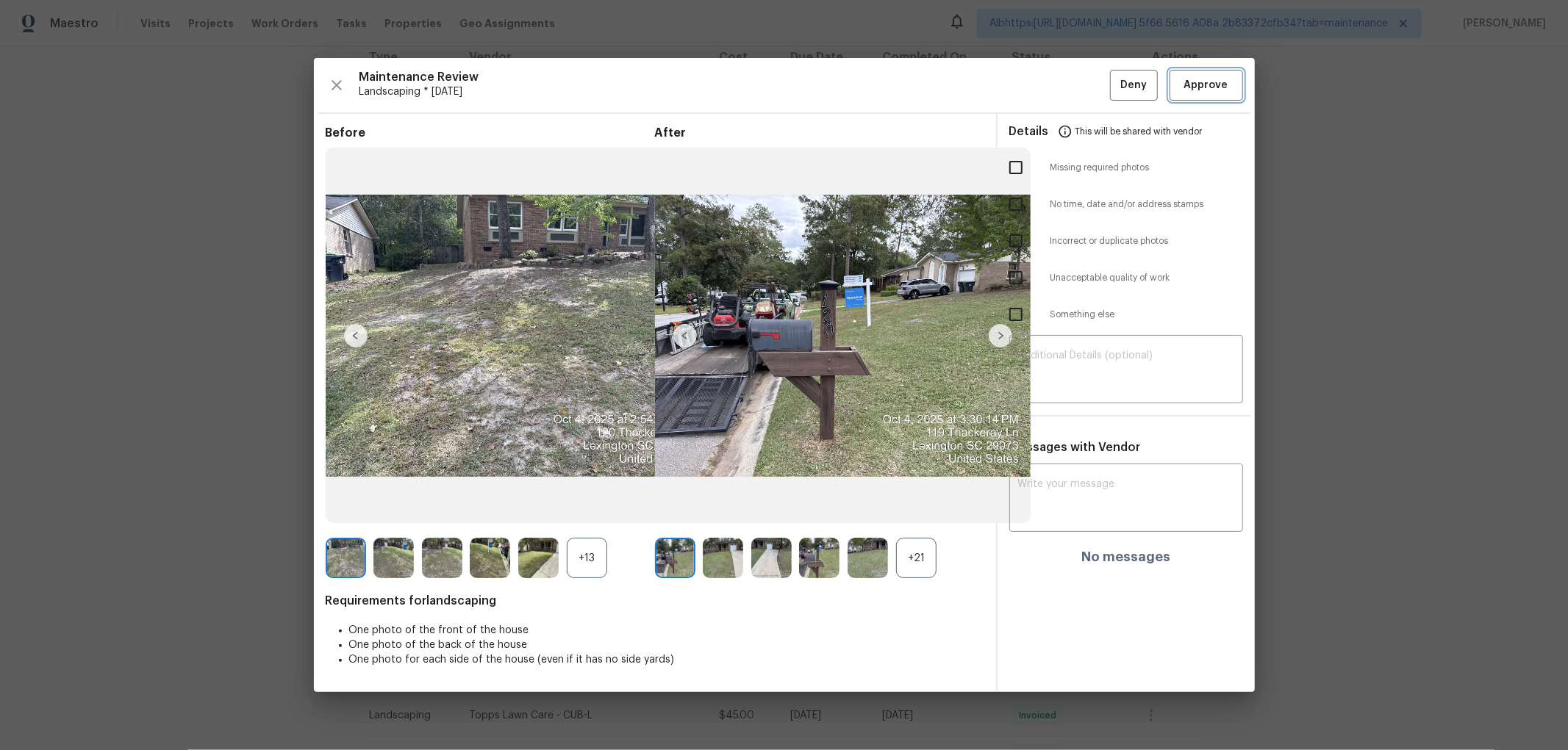
click at [1240, 84] on button "Approve" at bounding box center [1206, 85] width 73 height 32
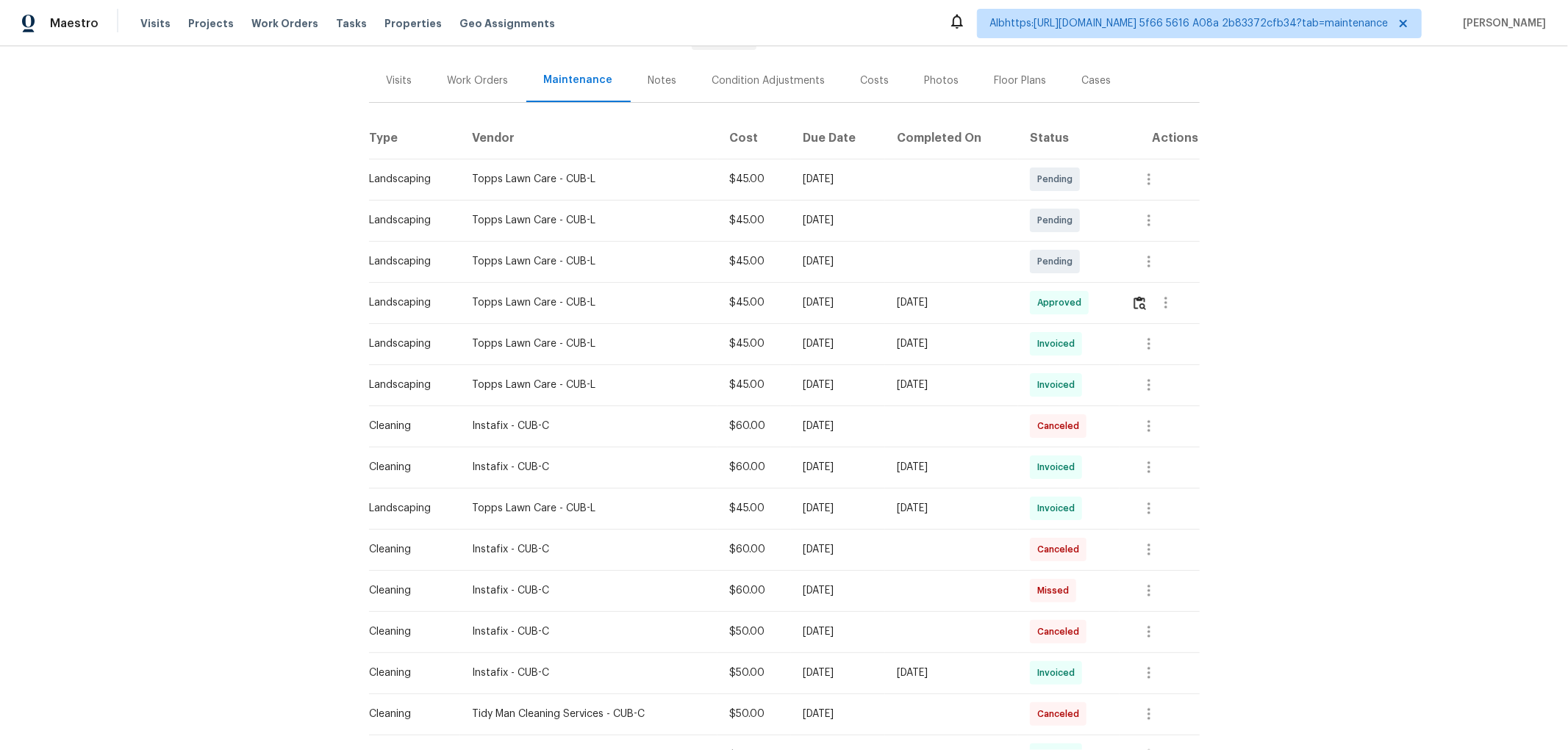
scroll to position [0, 0]
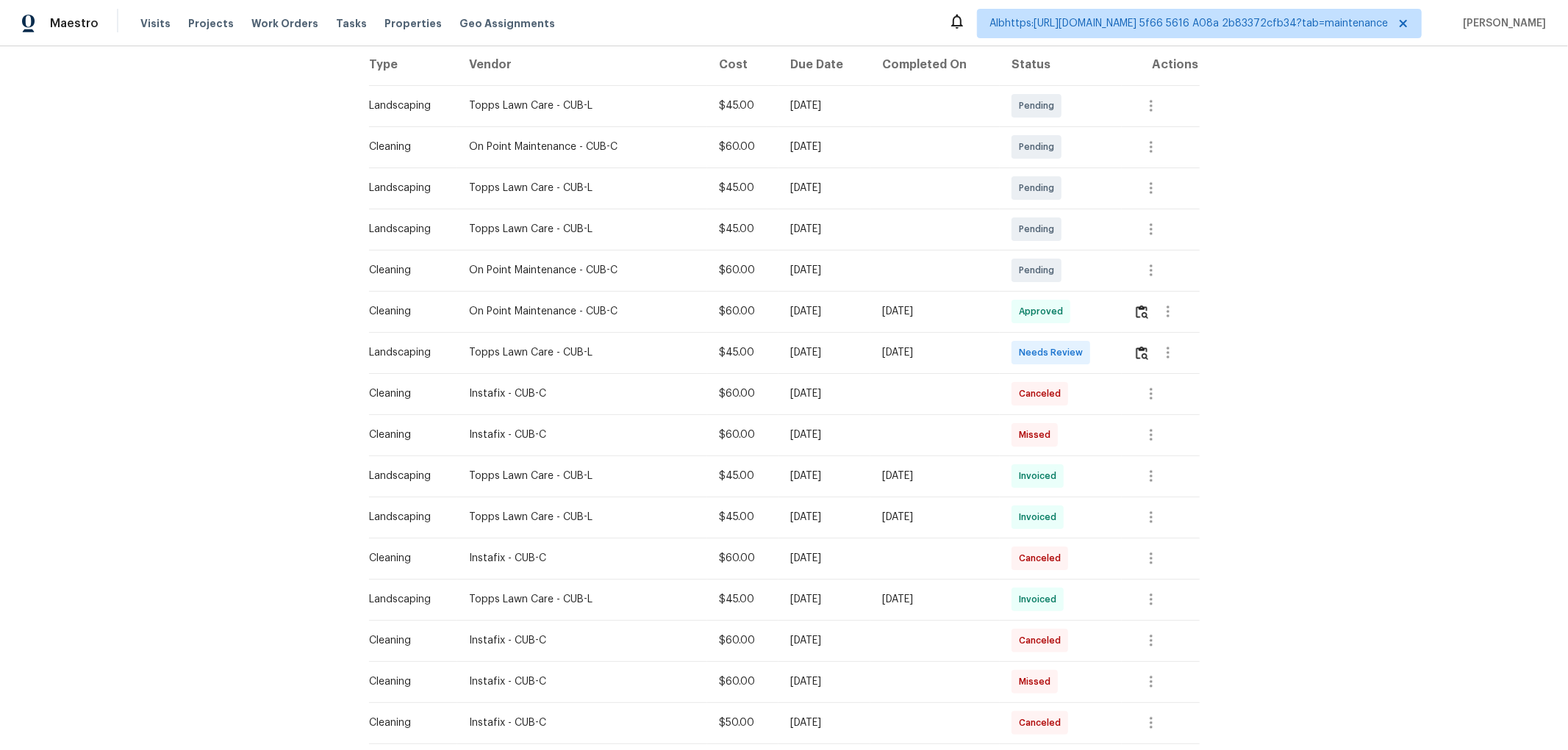
scroll to position [245, 0]
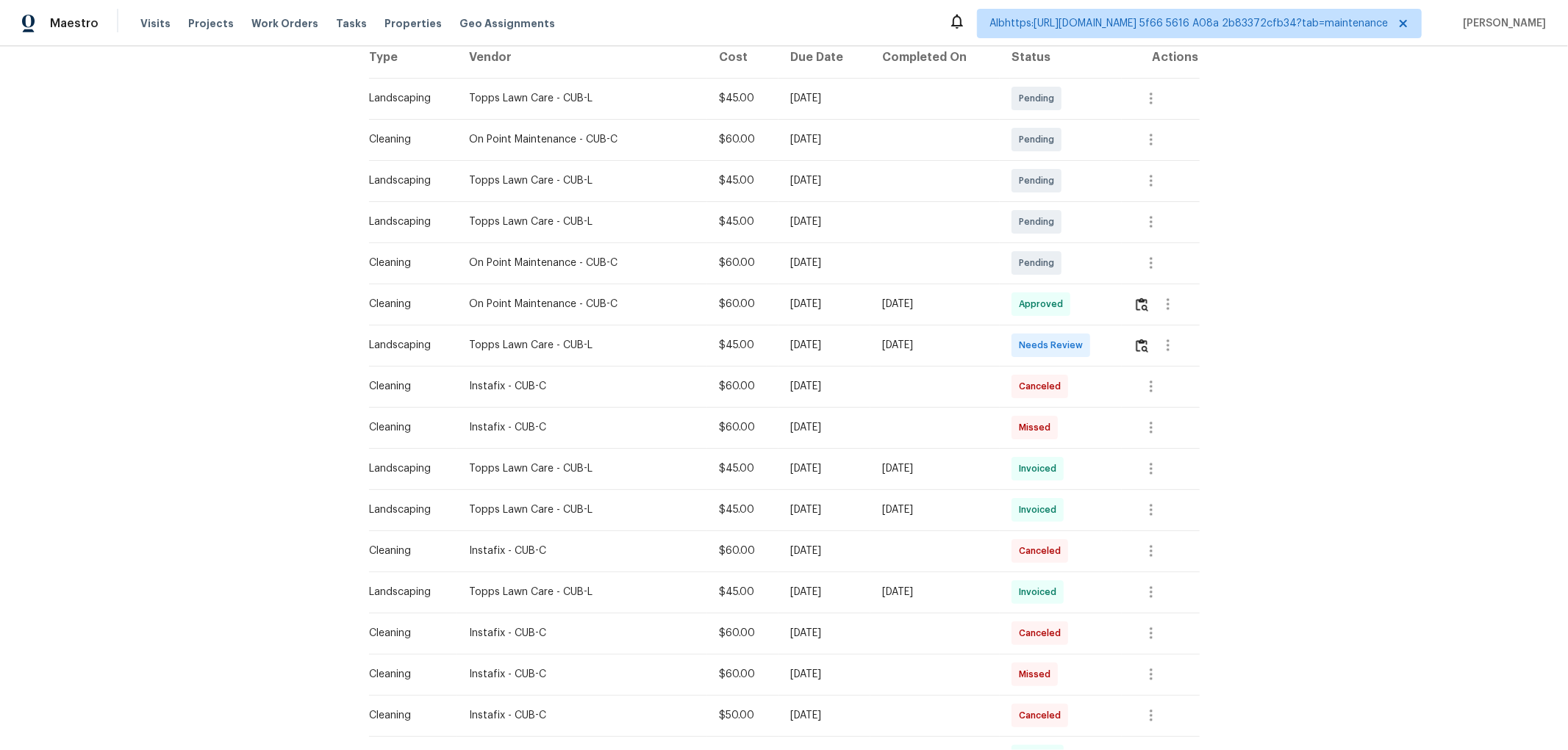
click at [1129, 378] on td at bounding box center [1160, 387] width 77 height 41
click at [1140, 357] on button "button" at bounding box center [1142, 345] width 17 height 35
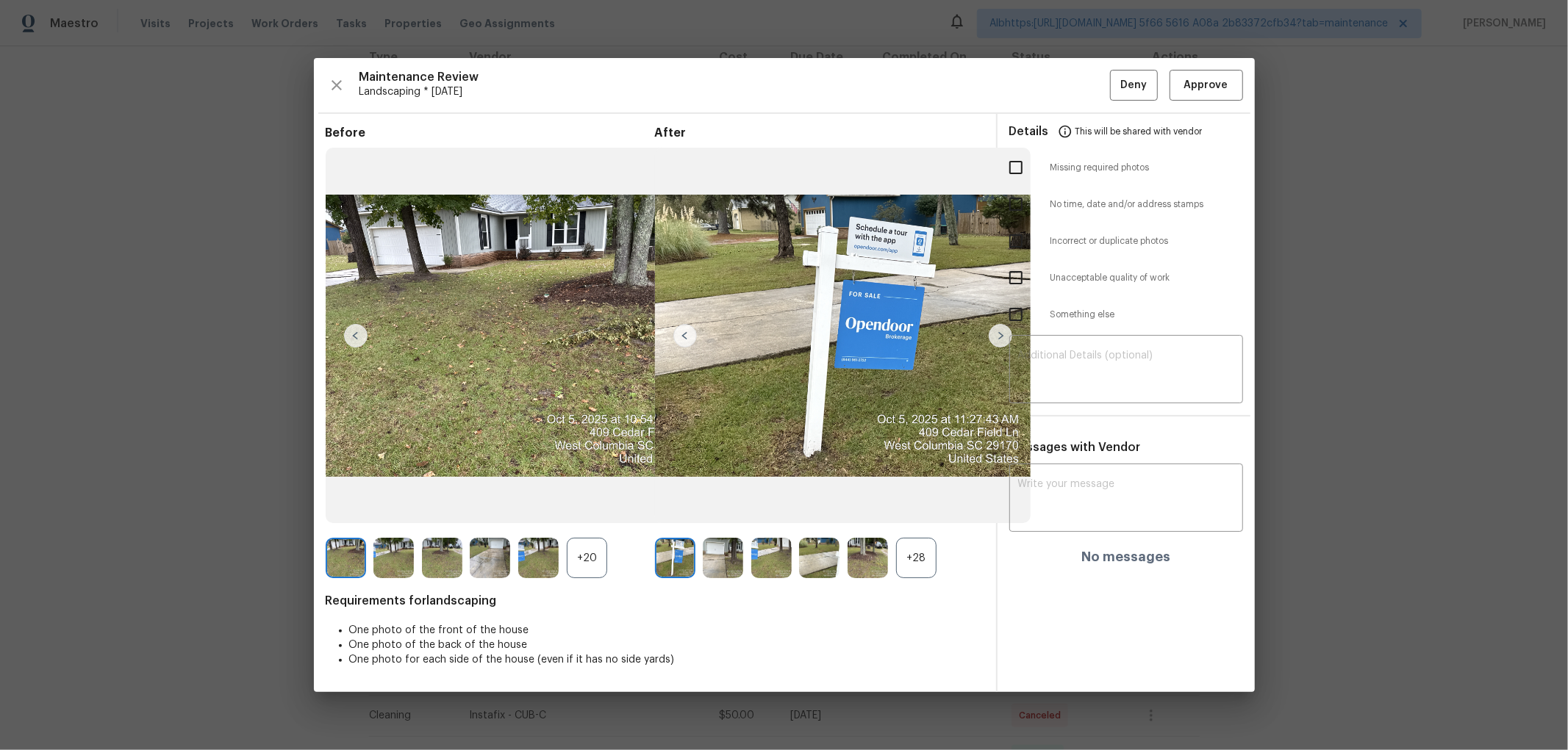
click at [1192, 102] on div "Maintenance Review Landscaping * [DATE] Deny Approve Before +20 After +28 Requi…" at bounding box center [784, 375] width 941 height 634
click at [1209, 97] on button "Approve" at bounding box center [1206, 85] width 73 height 32
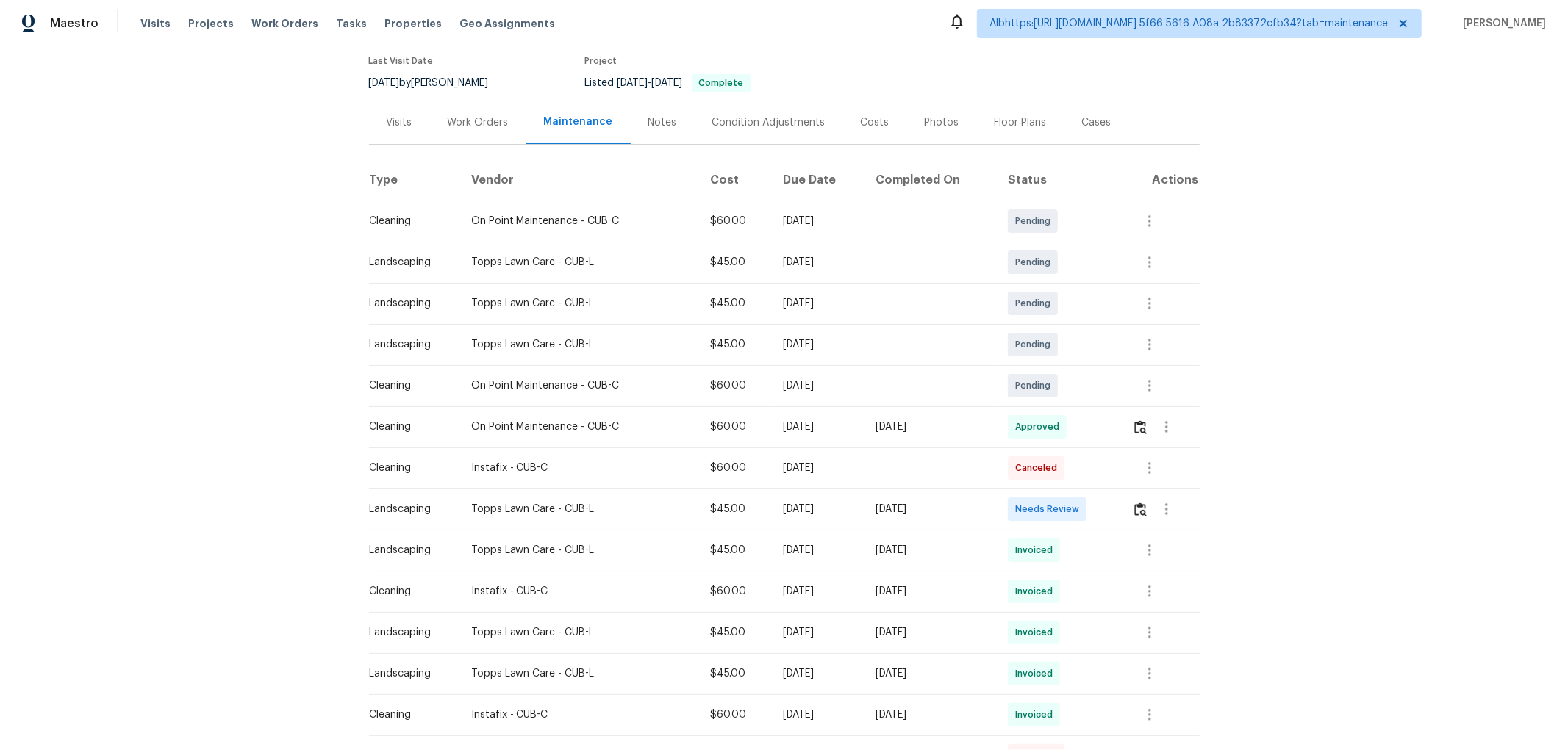
scroll to position [245, 0]
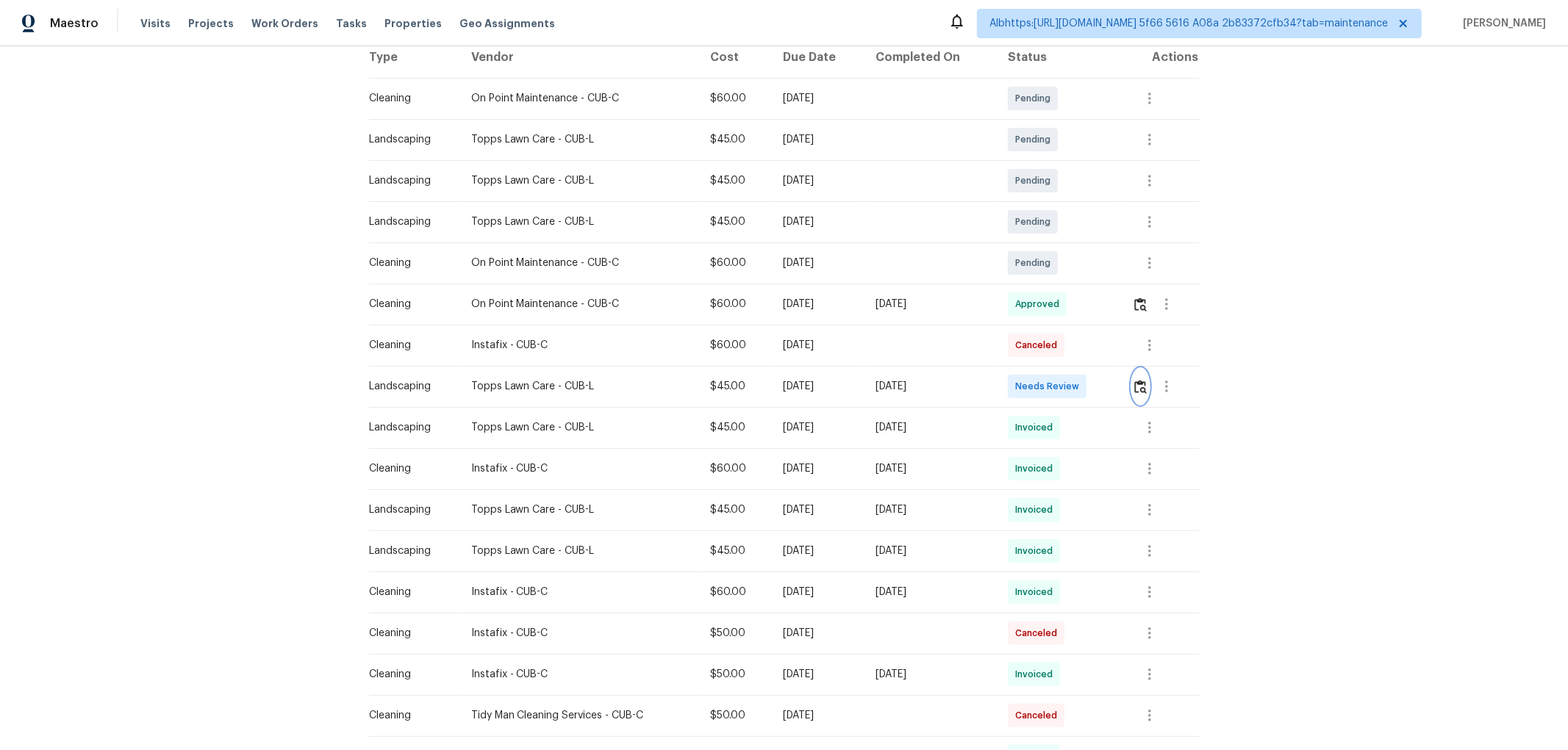
click at [1140, 389] on img "button" at bounding box center [1140, 387] width 13 height 14
click at [1210, 76] on div "Back to all projects 2 Alelia Ct, Columbia, SC 29229 5 Beds | 3 Baths | Total: …" at bounding box center [784, 398] width 1568 height 704
click at [1135, 390] on img "button" at bounding box center [1140, 387] width 13 height 14
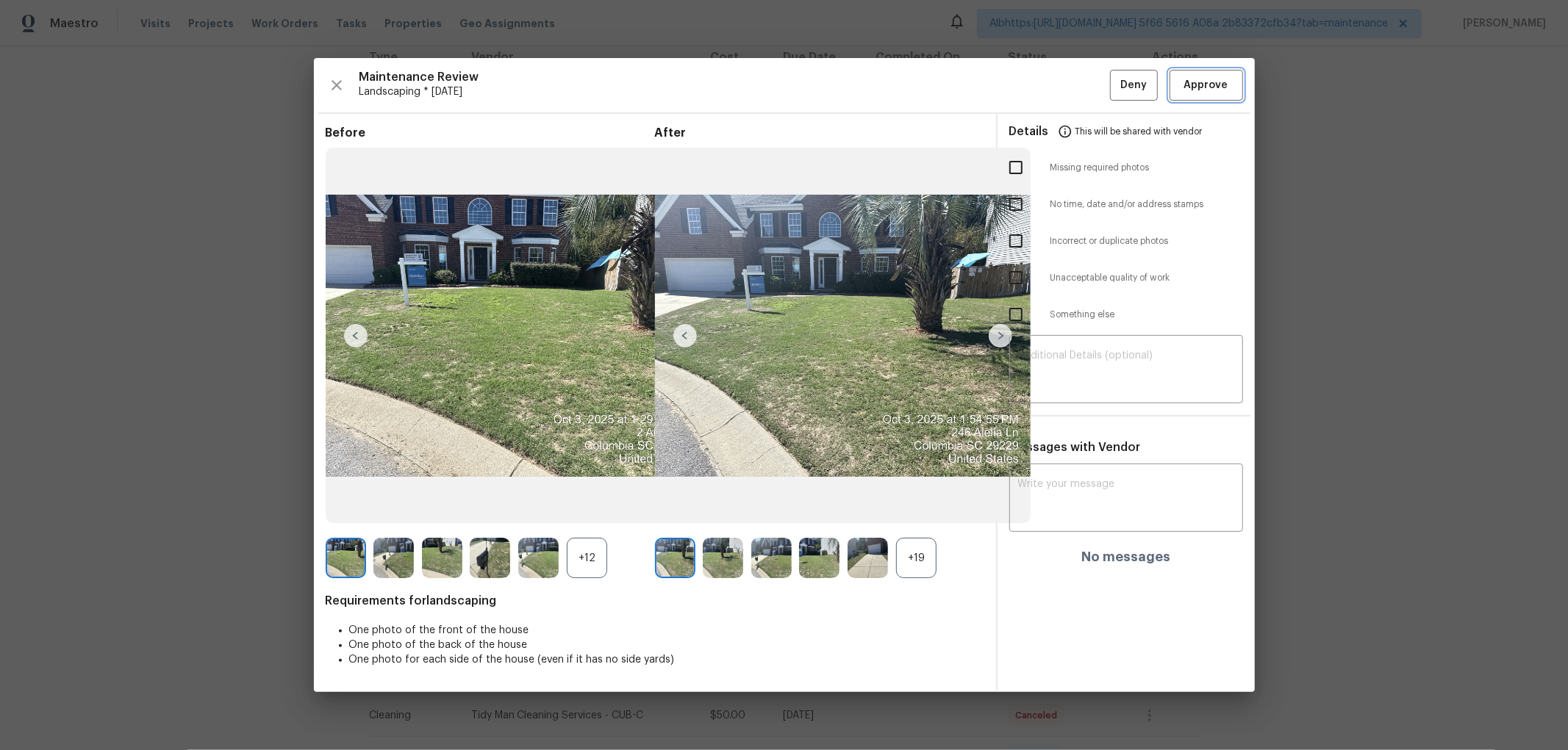
click at [1224, 79] on span "Approve" at bounding box center [1206, 86] width 44 height 19
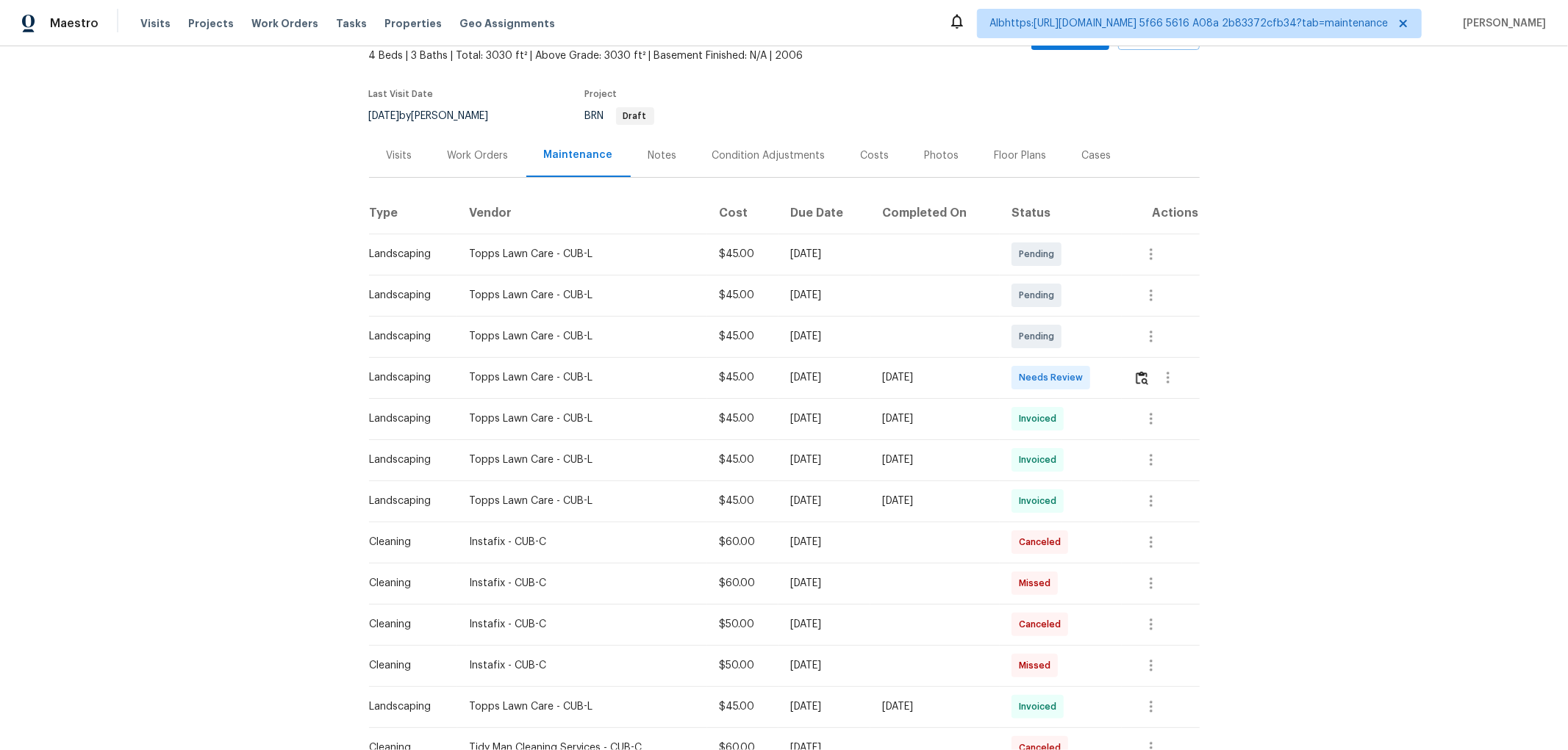
scroll to position [163, 0]
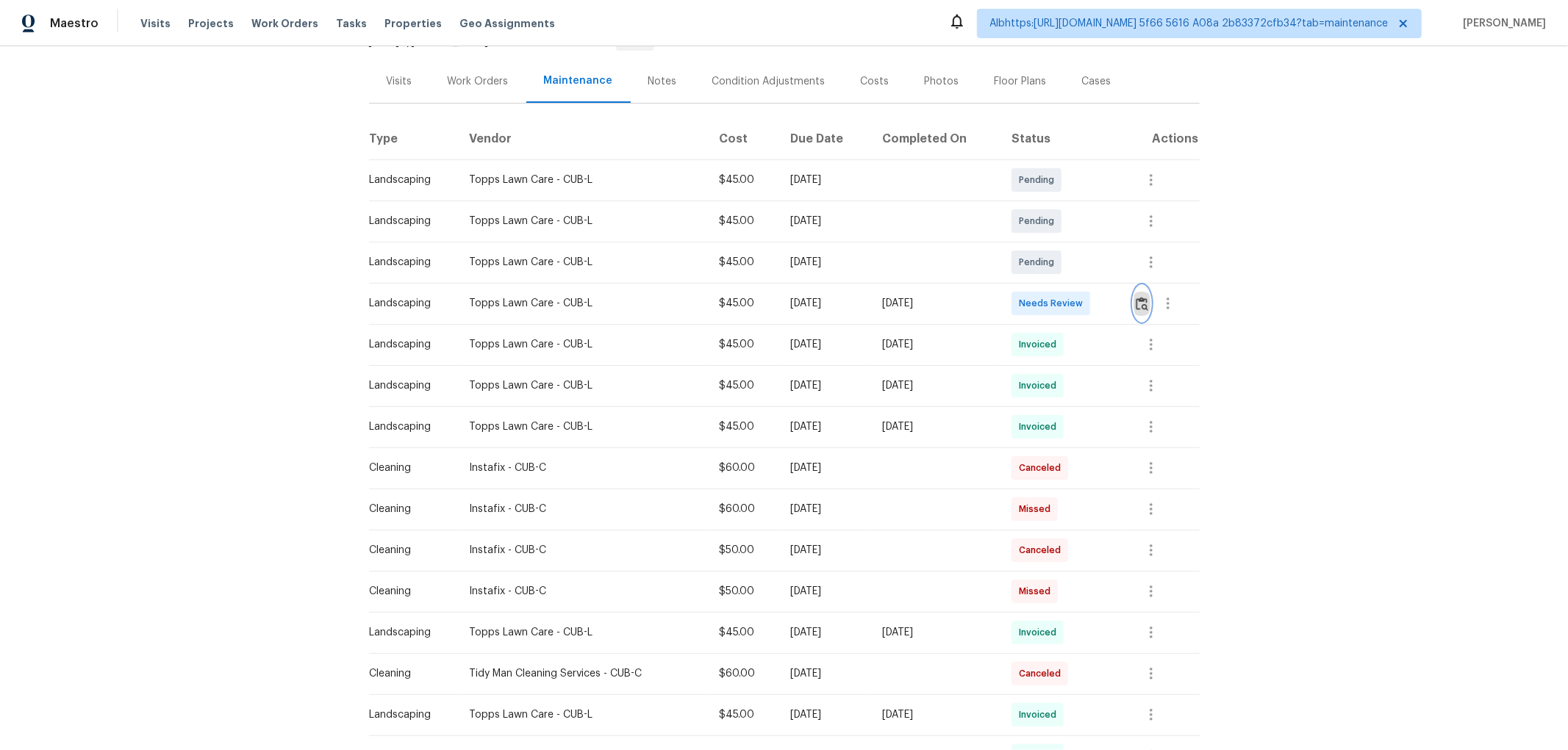
click at [1144, 304] on img "button" at bounding box center [1141, 304] width 13 height 14
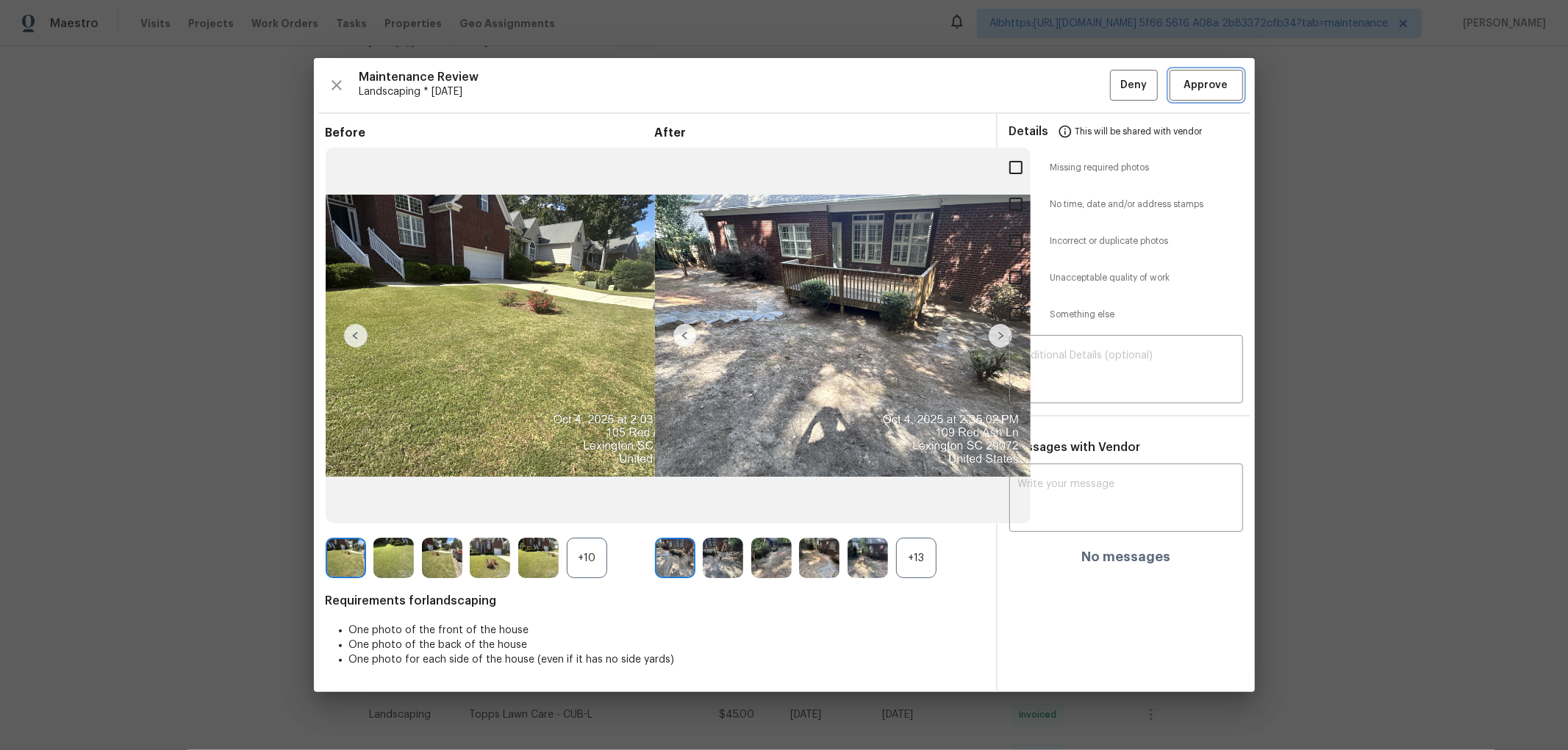
click at [1210, 78] on span "Approve" at bounding box center [1206, 86] width 44 height 19
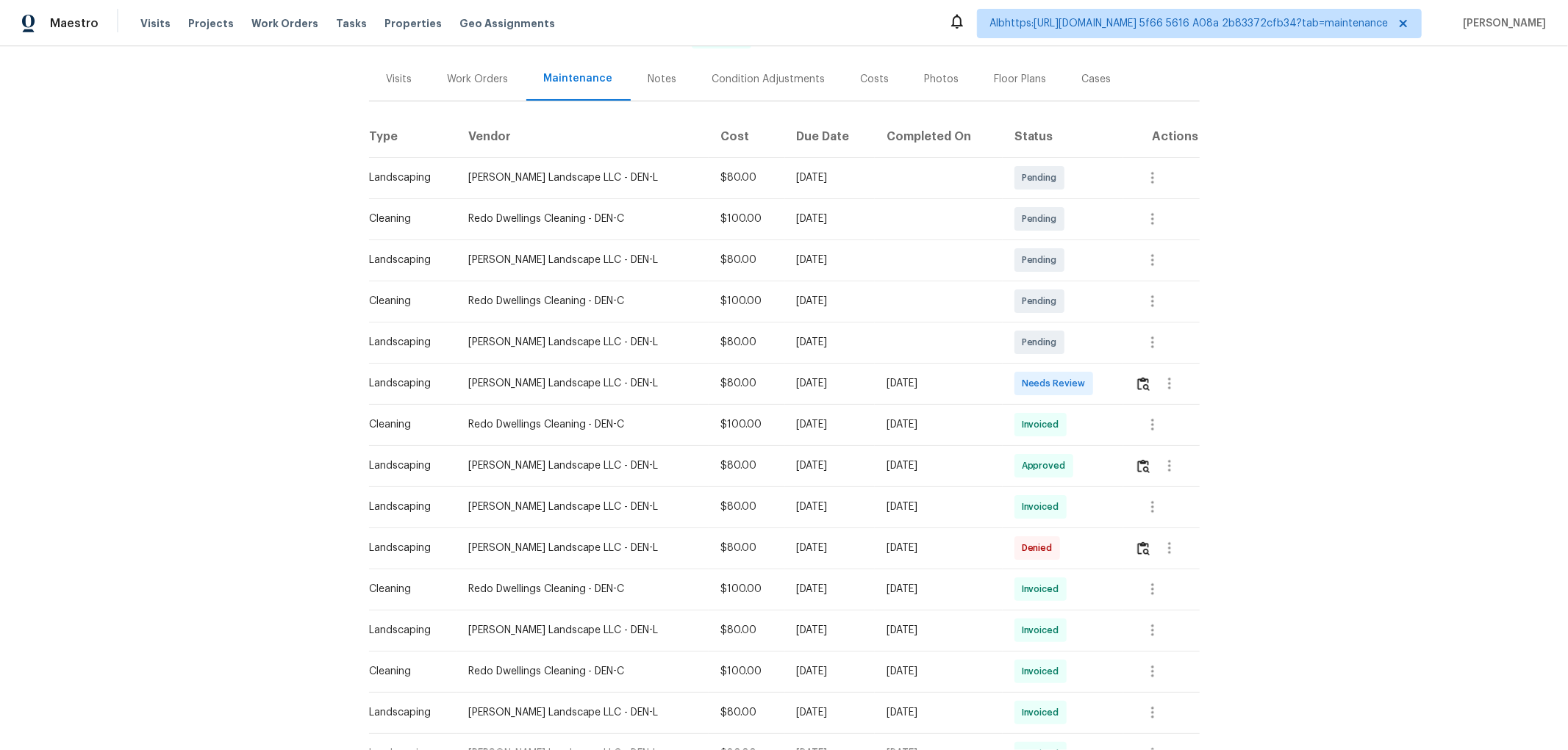
scroll to position [326, 0]
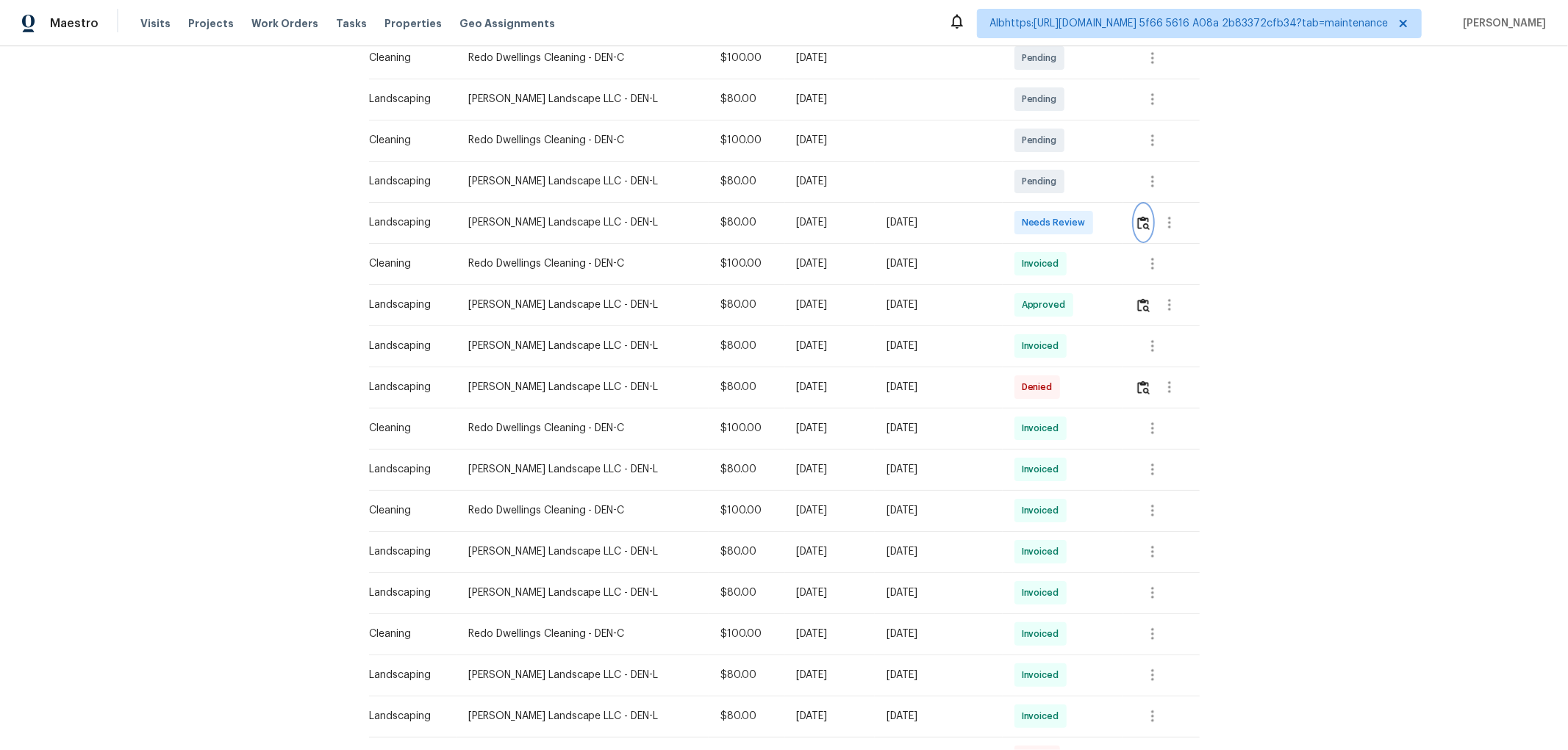
click at [1137, 219] on img "button" at bounding box center [1143, 223] width 13 height 14
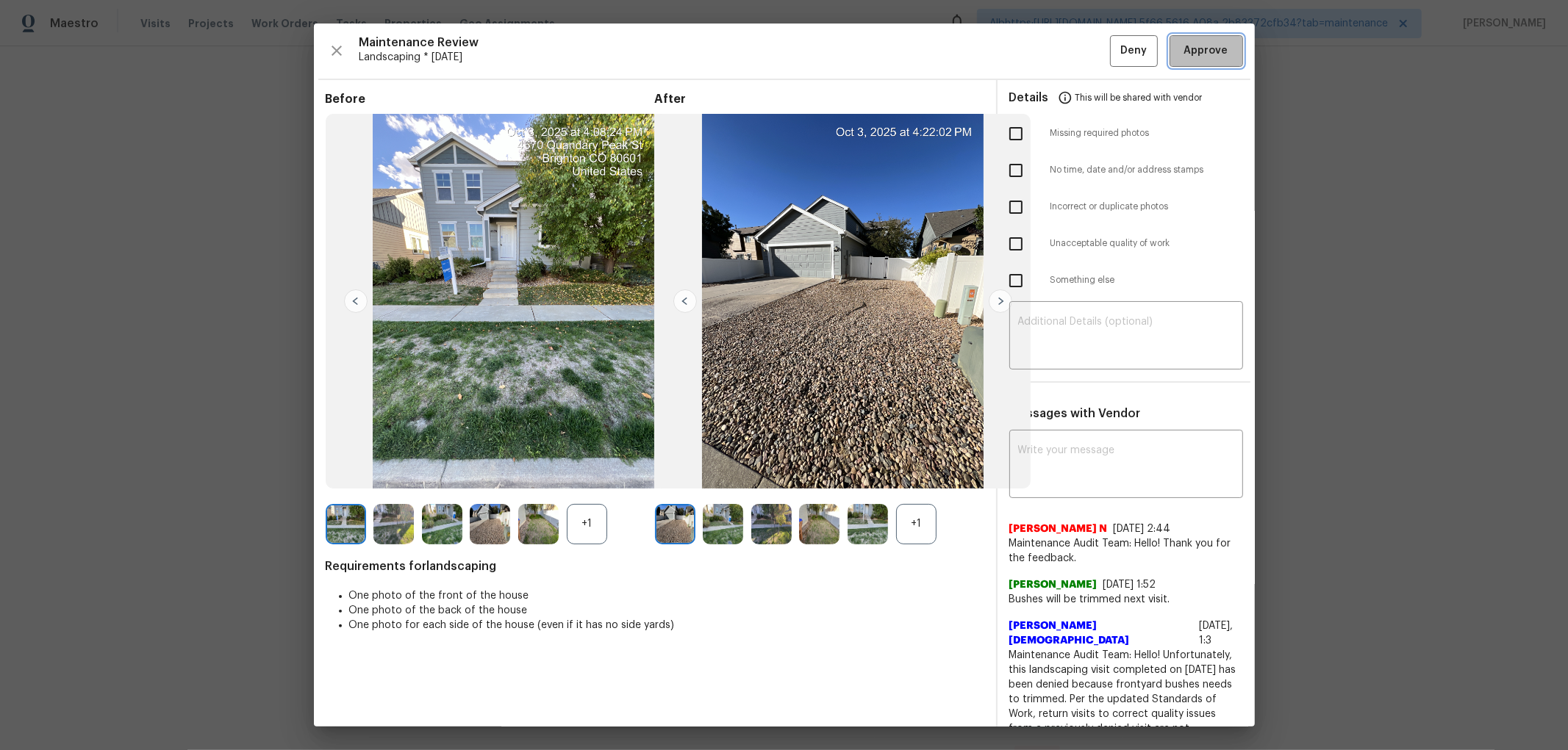
click at [1207, 52] on span "Approve" at bounding box center [1206, 51] width 44 height 19
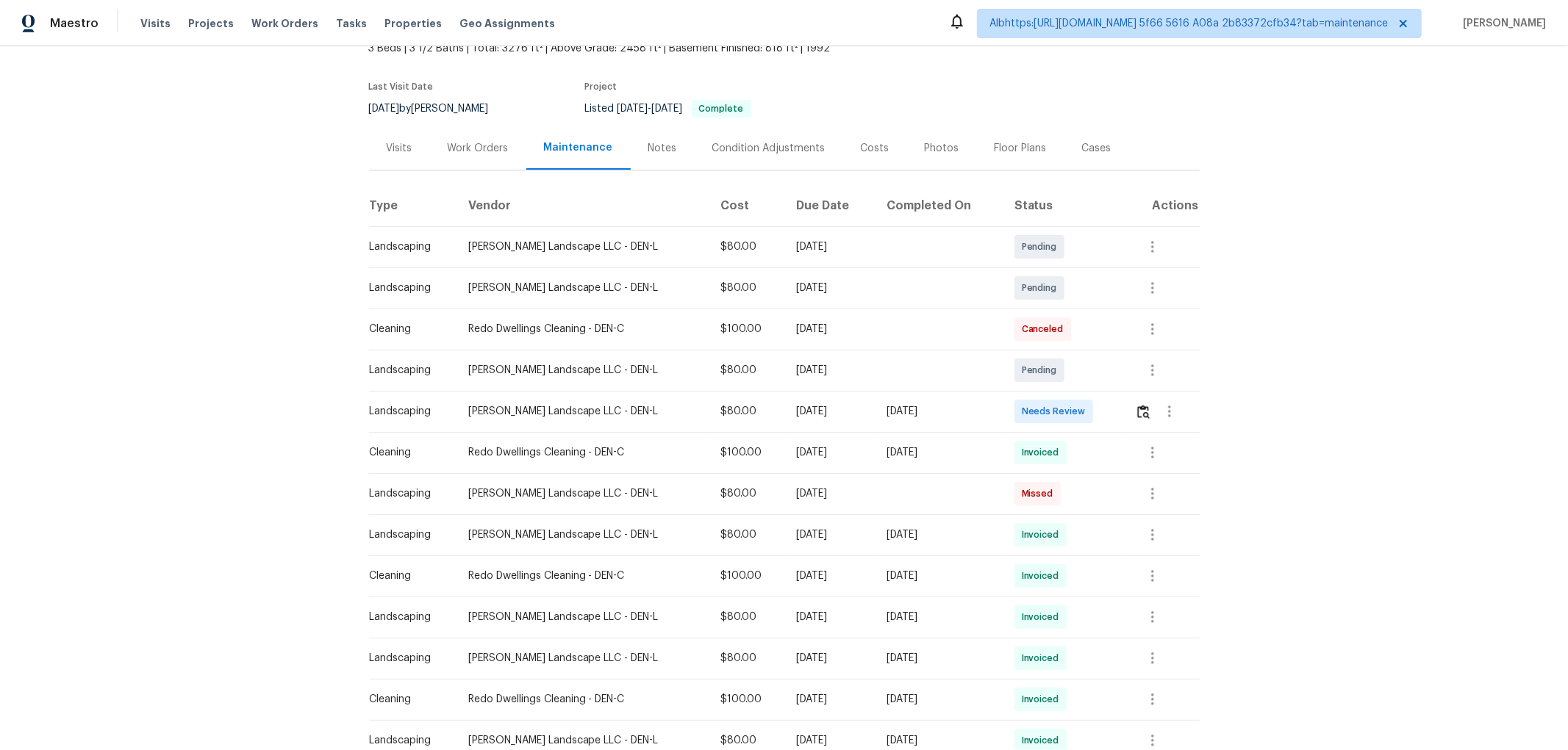
scroll to position [245, 0]
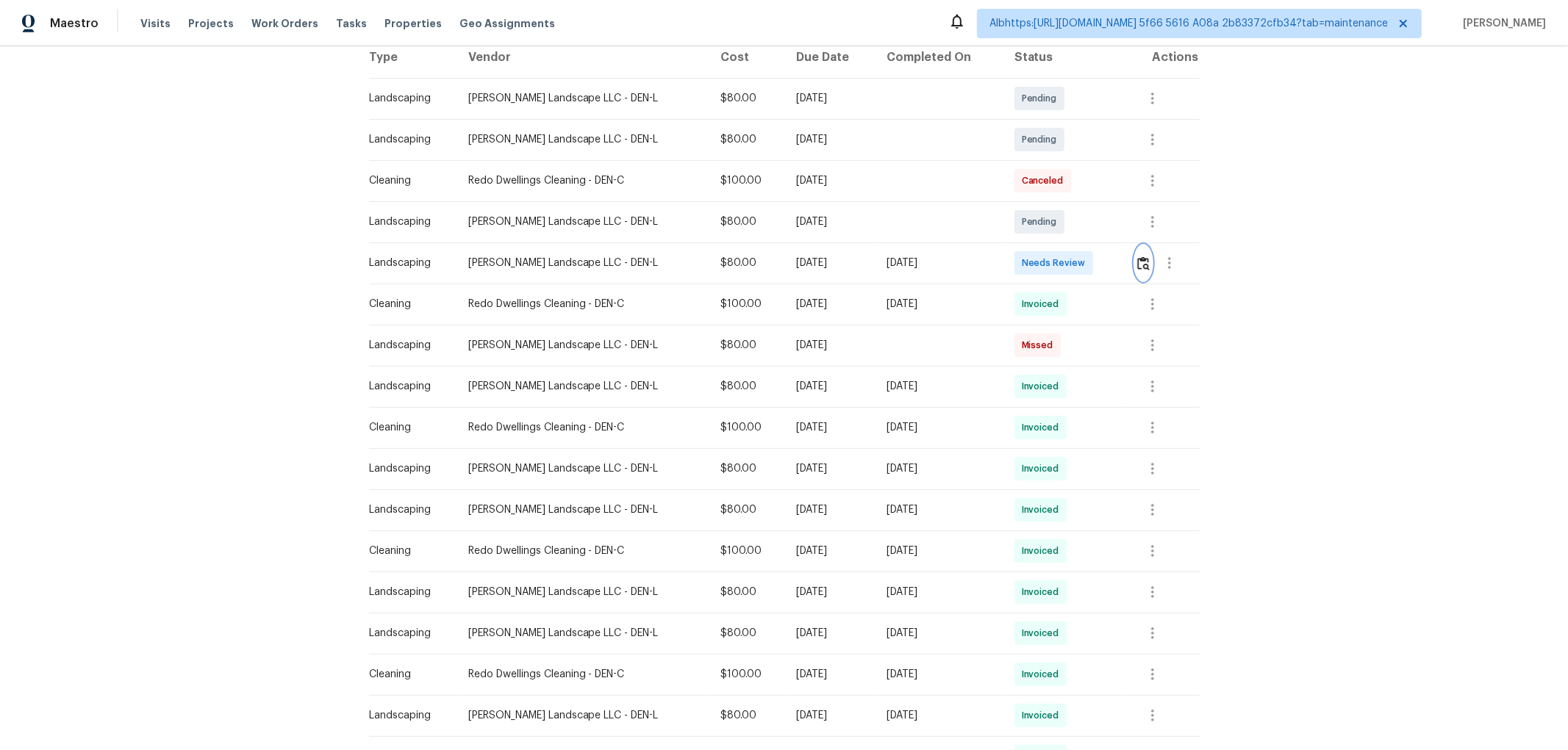
click at [1140, 265] on img "button" at bounding box center [1143, 263] width 13 height 14
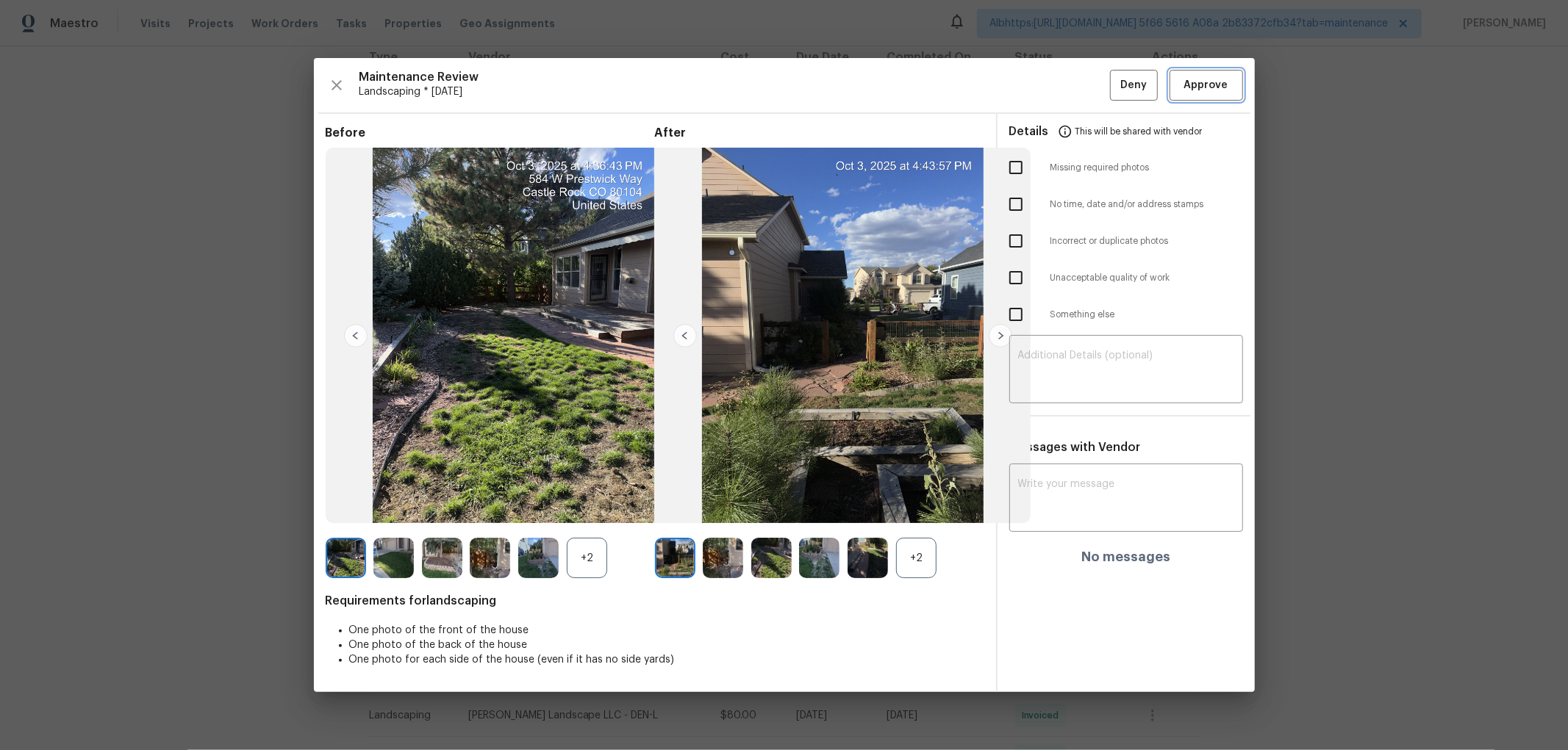
click at [1201, 96] on button "Approve" at bounding box center [1206, 85] width 73 height 32
